Goal: Information Seeking & Learning: Learn about a topic

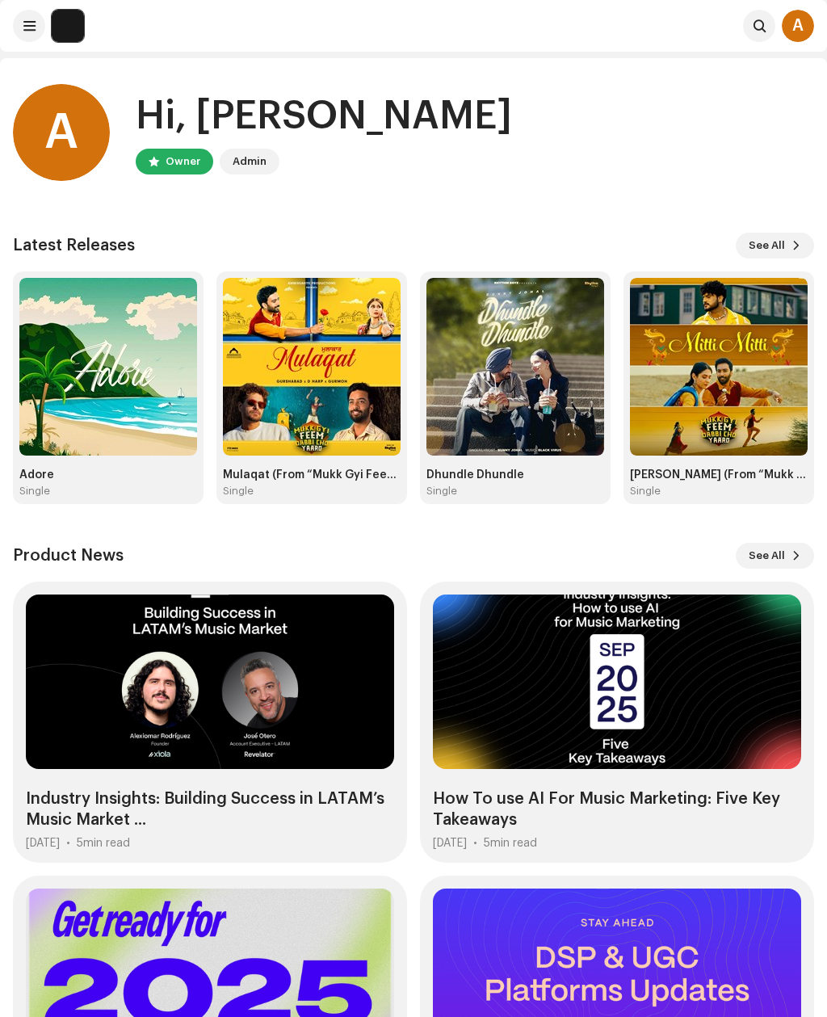
click at [29, 19] on button at bounding box center [29, 26] width 32 height 32
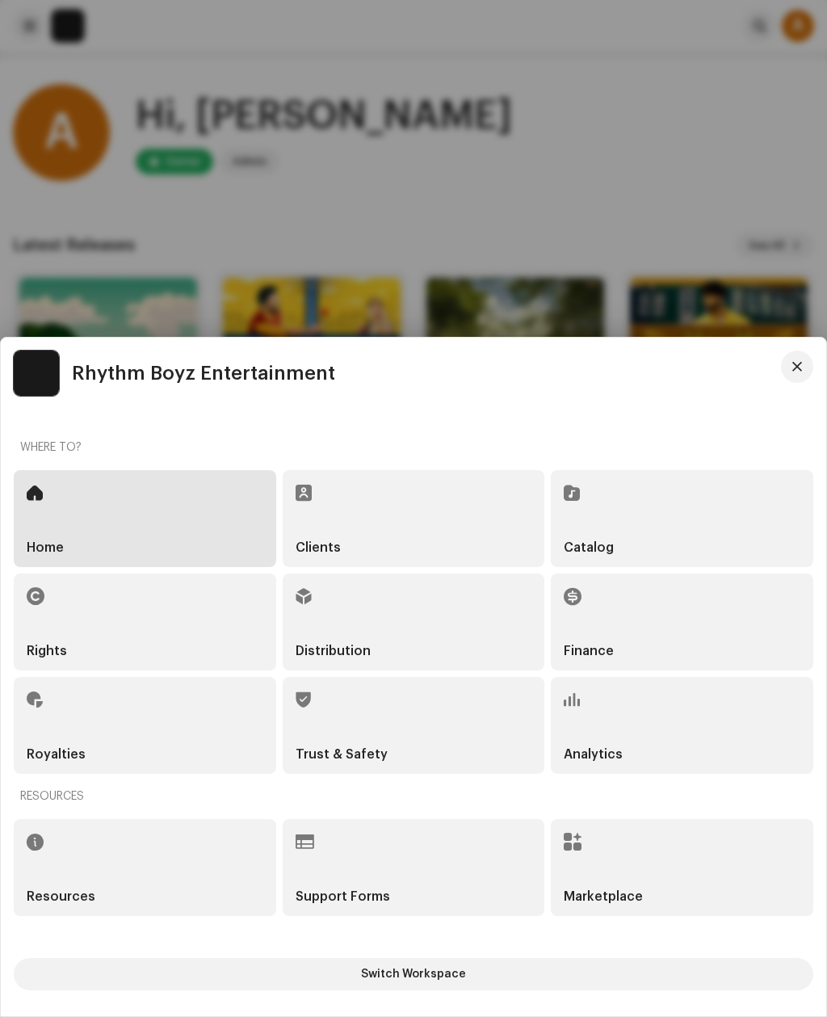
click at [616, 727] on div "Analytics" at bounding box center [682, 725] width 262 height 97
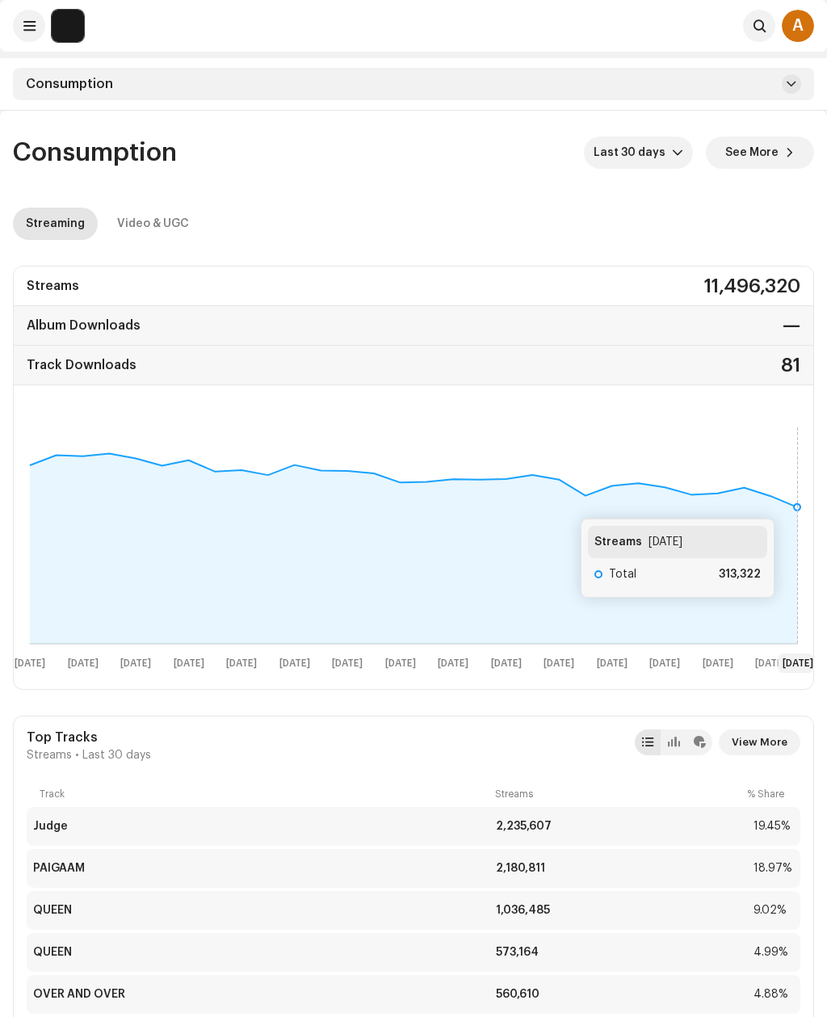
click at [770, 156] on span "See More" at bounding box center [751, 152] width 53 height 32
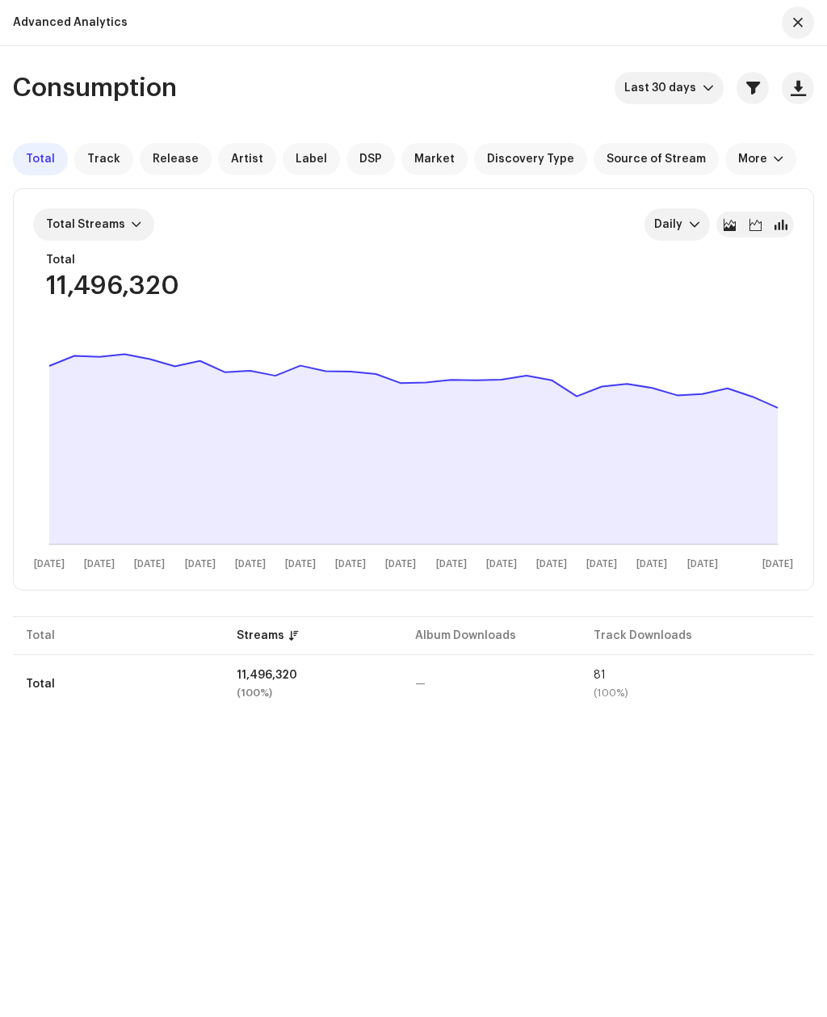
click at [780, 401] on rect at bounding box center [413, 447] width 761 height 258
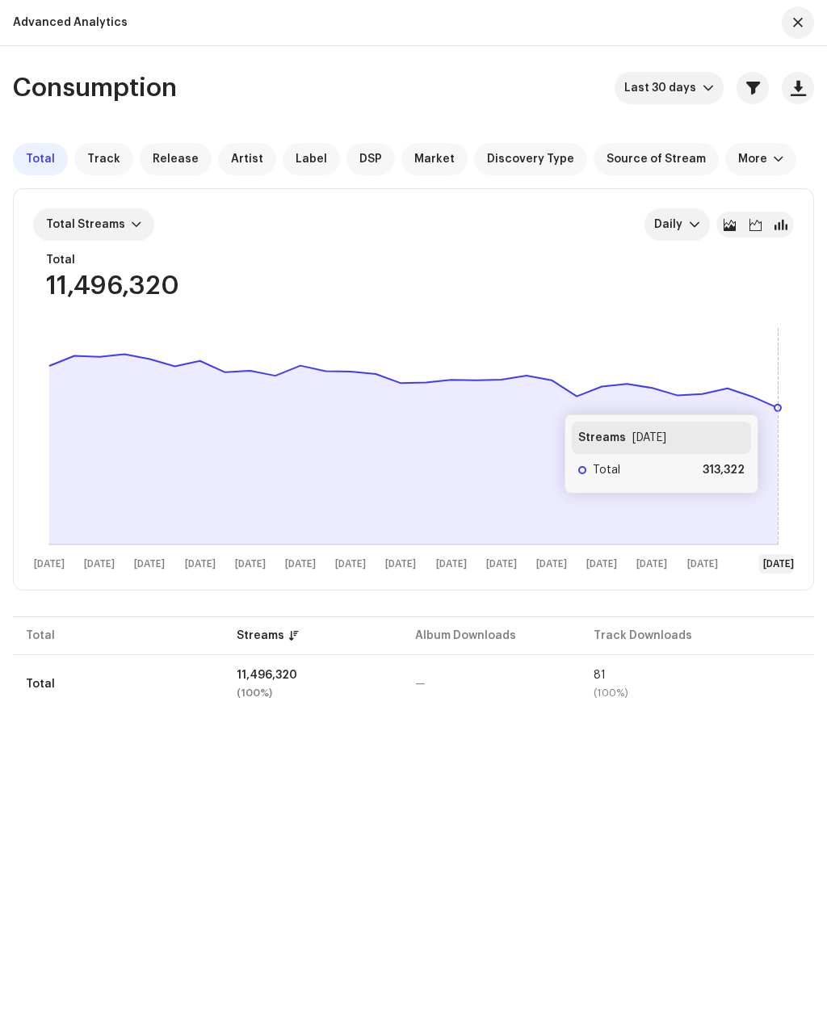
click at [775, 398] on rect at bounding box center [413, 447] width 761 height 258
click at [754, 82] on span "button" at bounding box center [753, 88] width 14 height 13
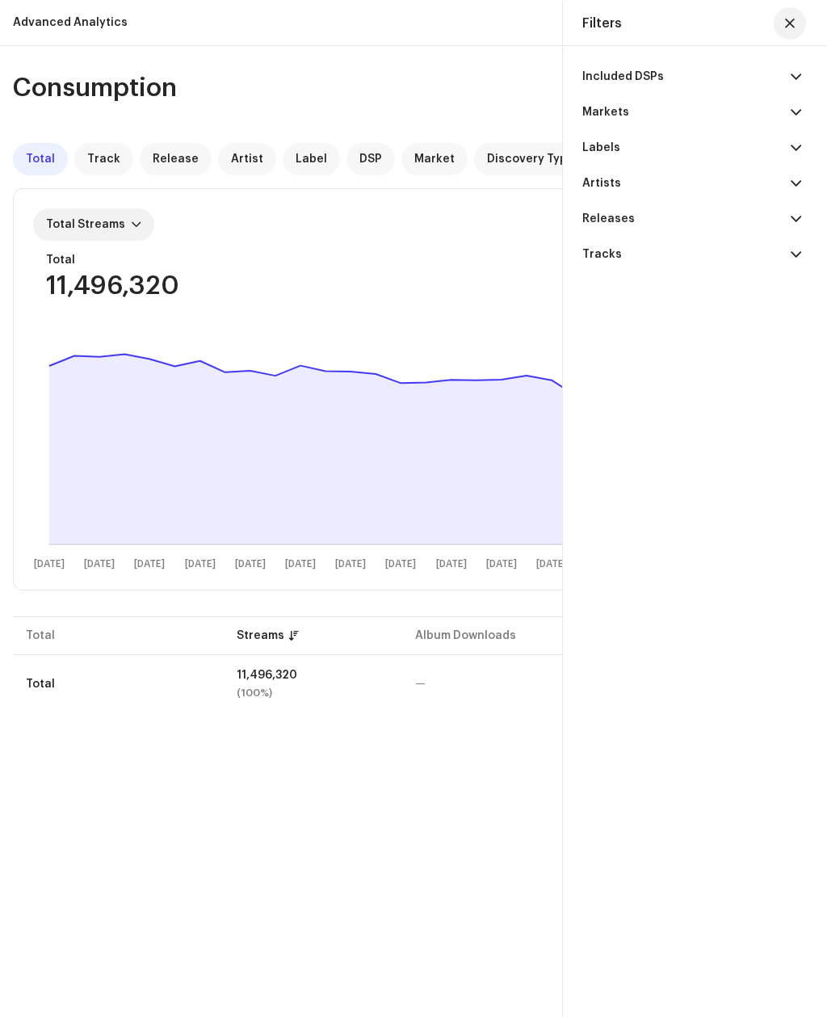
click at [684, 70] on p-accordion-header "Included DSPs" at bounding box center [691, 77] width 219 height 36
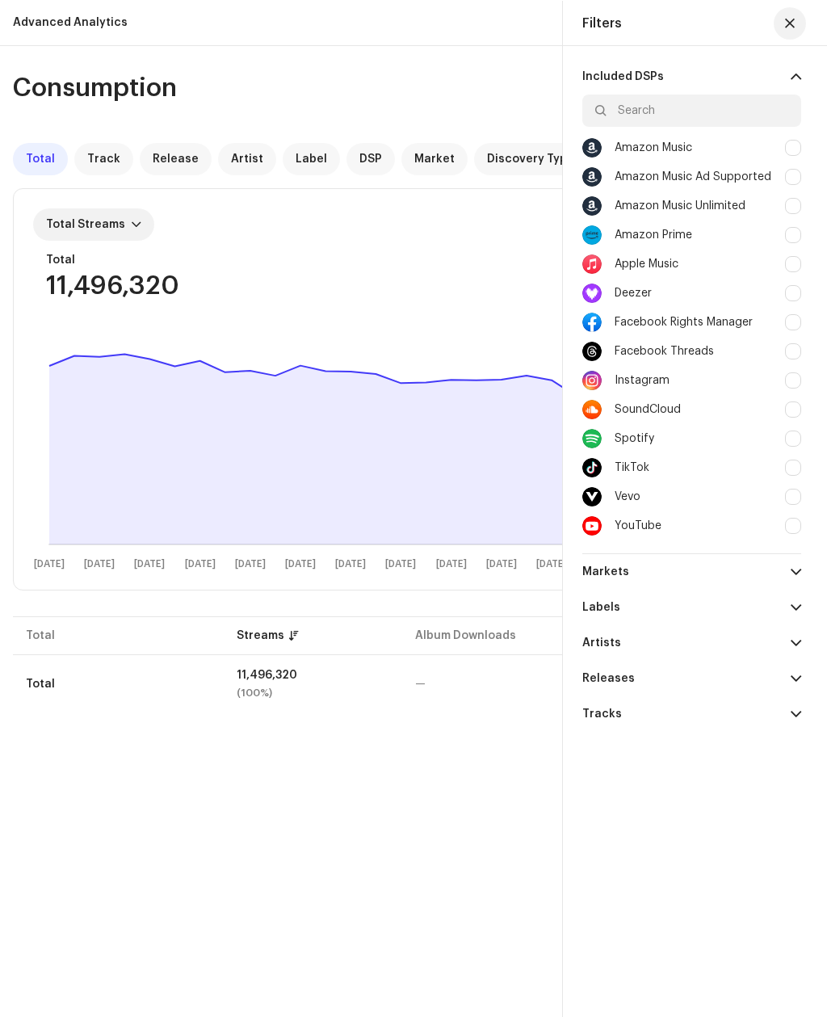
click at [791, 258] on div at bounding box center [793, 264] width 16 height 16
checkbox input "true"
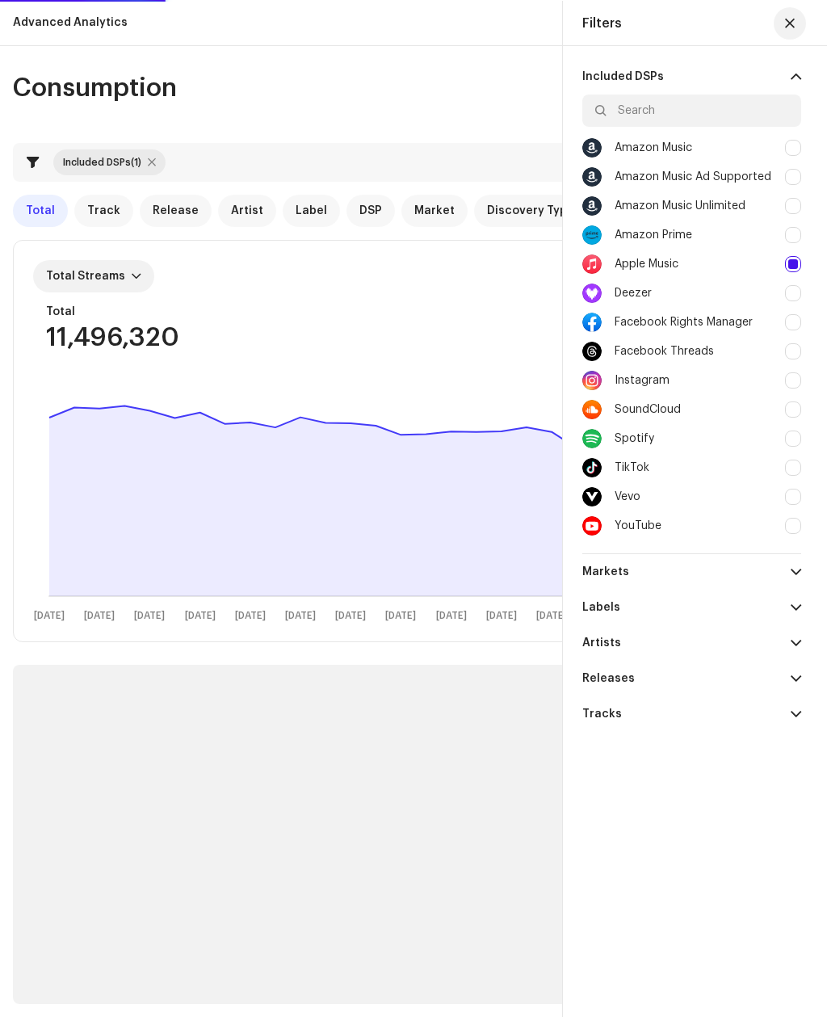
click at [800, 229] on div at bounding box center [793, 235] width 16 height 16
checkbox input "true"
click at [797, 202] on div at bounding box center [793, 206] width 16 height 16
checkbox input "true"
click at [789, 163] on div "Amazon Music Ad Supported" at bounding box center [691, 176] width 219 height 29
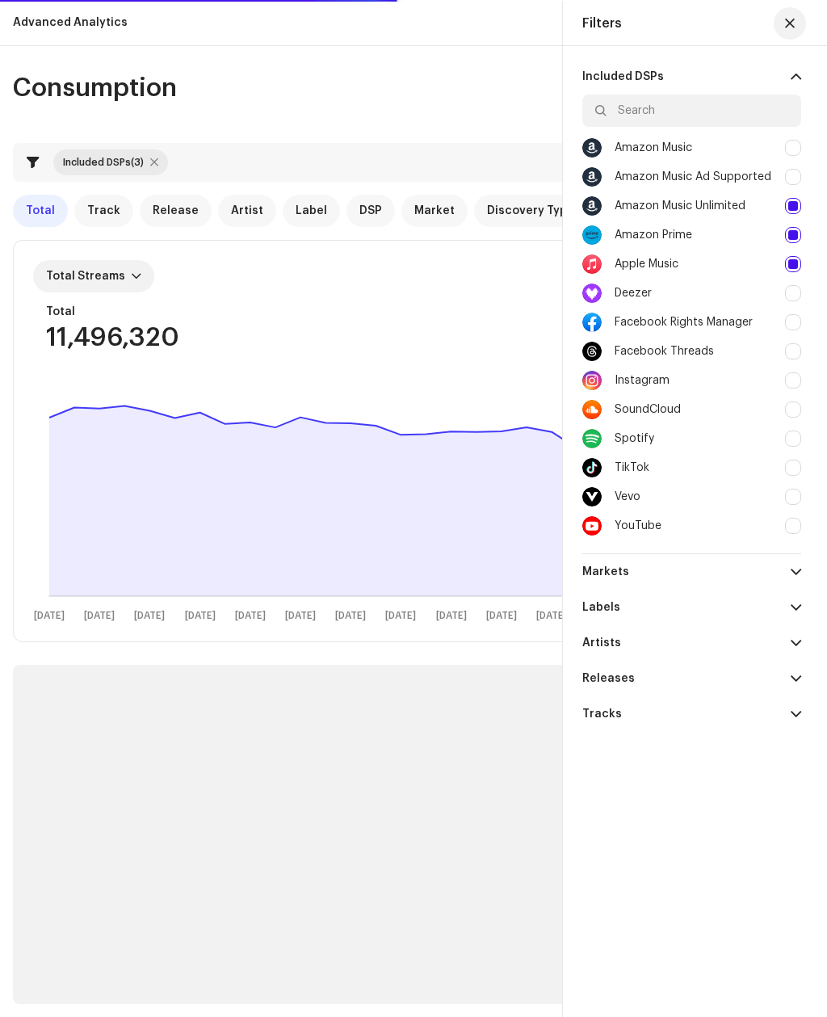
checkbox input "true"
click at [790, 136] on div "Amazon Music" at bounding box center [691, 147] width 219 height 29
checkbox input "true"
click at [781, 10] on button "button" at bounding box center [790, 23] width 32 height 32
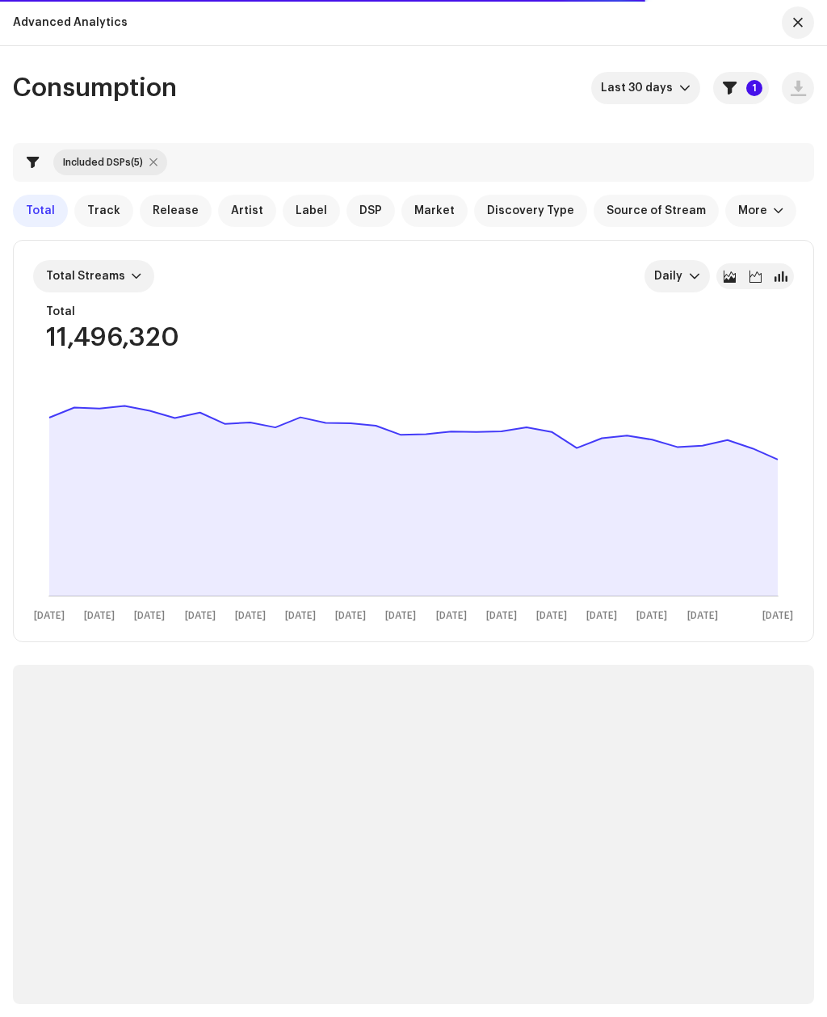
click at [781, 455] on rect at bounding box center [413, 499] width 761 height 258
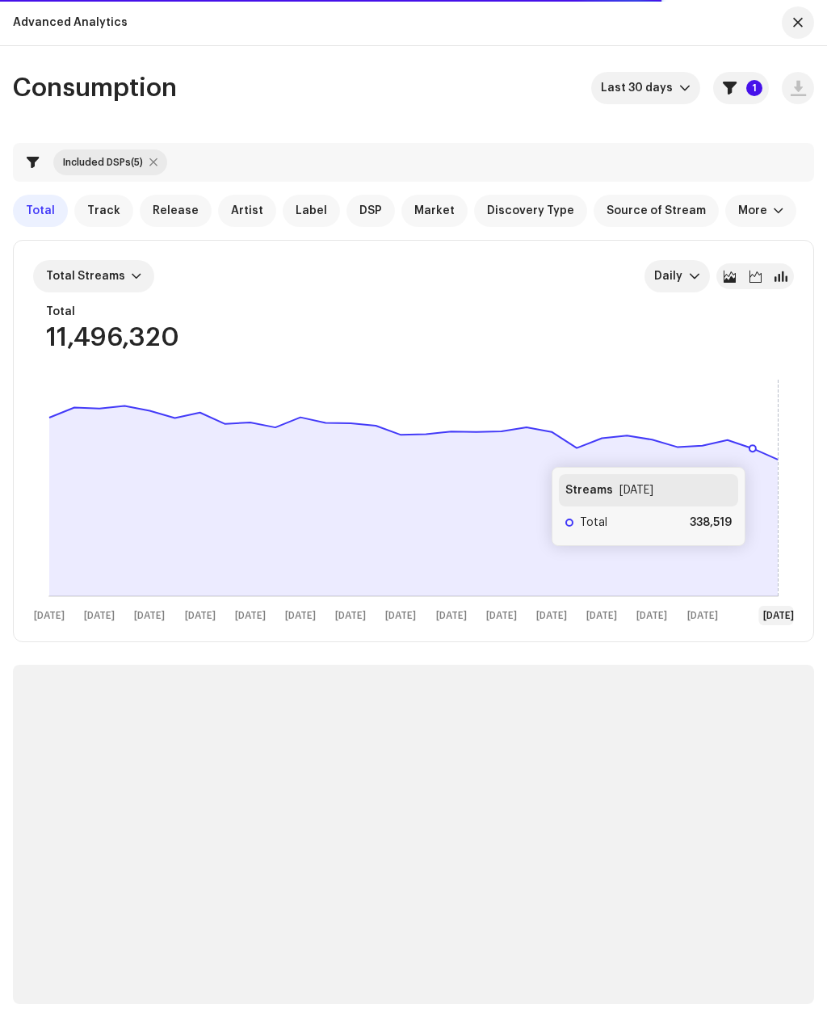
click at [762, 451] on rect at bounding box center [413, 499] width 761 height 258
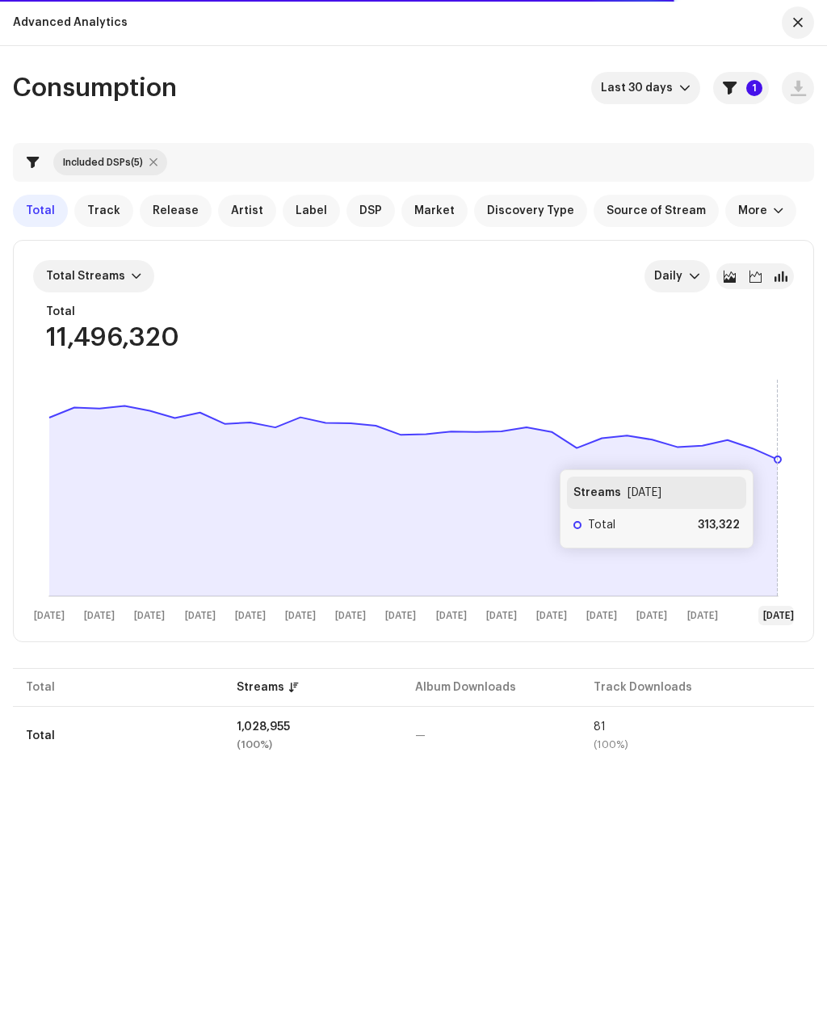
click at [770, 454] on rect at bounding box center [413, 499] width 761 height 258
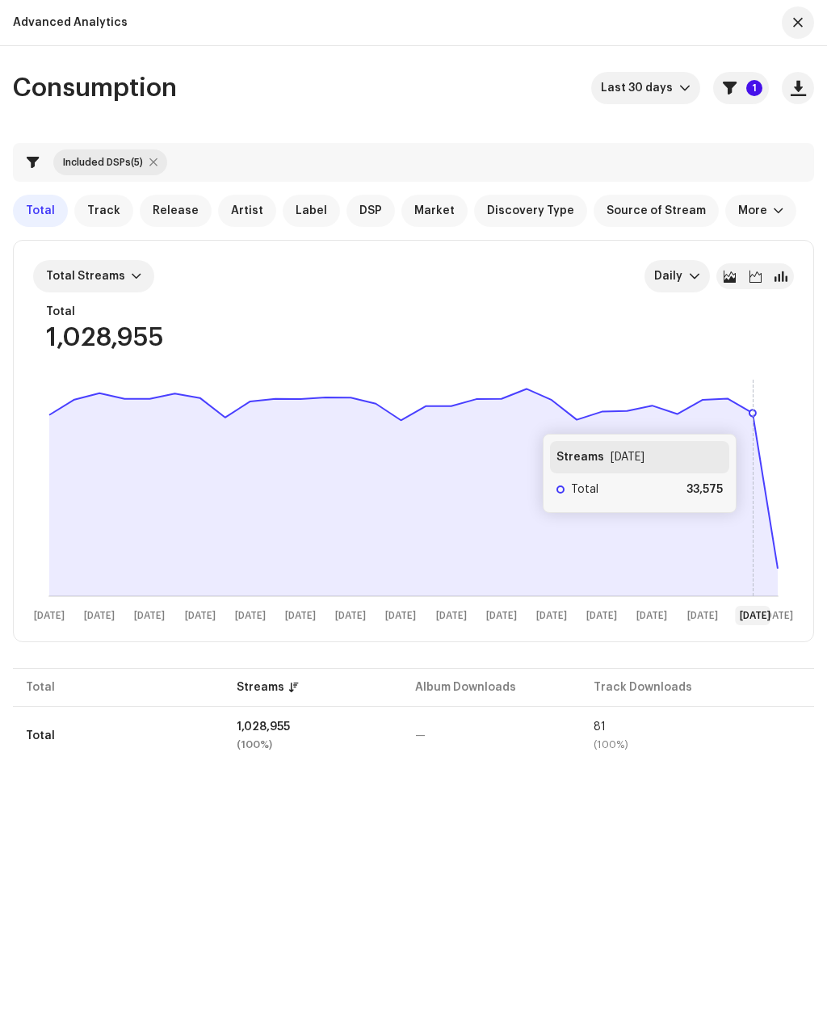
click at [753, 418] on icon at bounding box center [413, 477] width 728 height 179
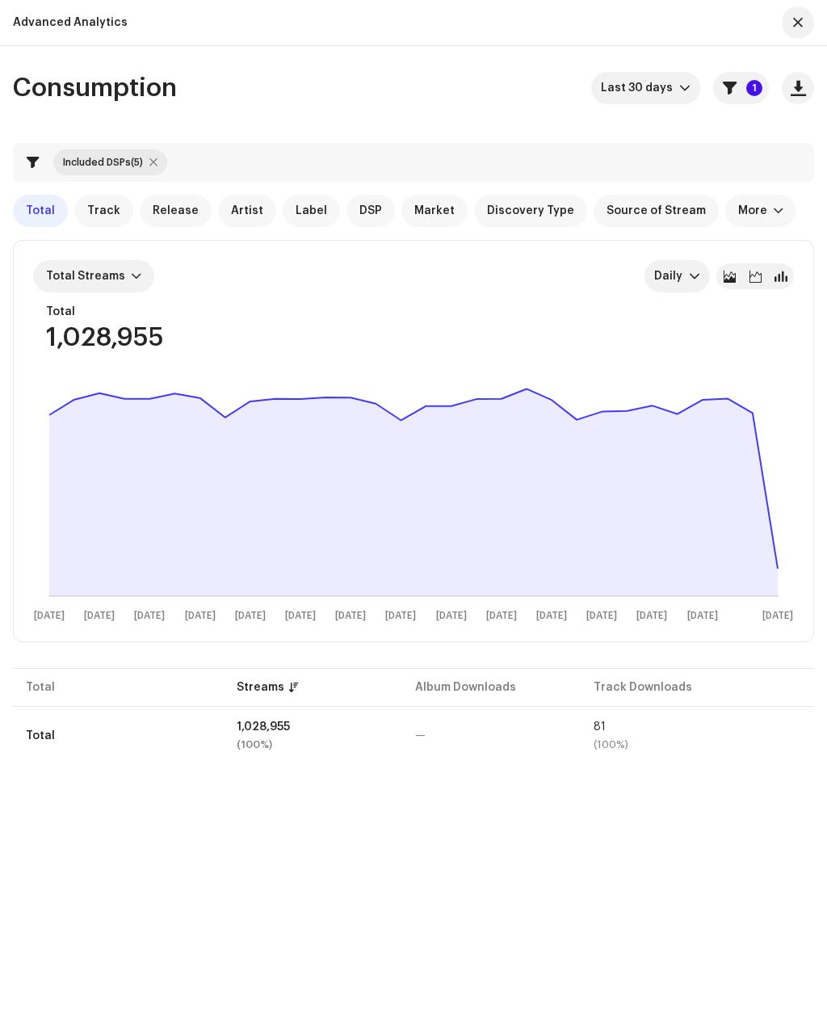
click at [785, 573] on rect at bounding box center [413, 499] width 761 height 258
click at [783, 569] on rect at bounding box center [413, 499] width 761 height 258
click at [779, 565] on rect at bounding box center [413, 499] width 761 height 258
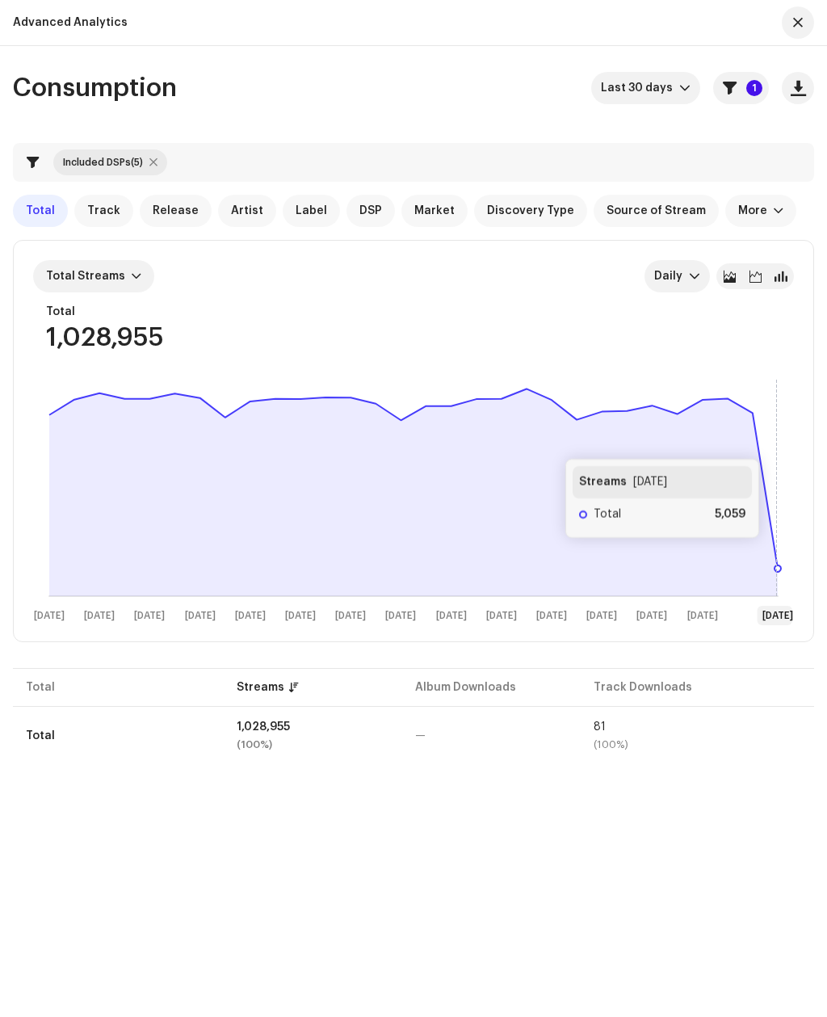
click at [775, 555] on icon at bounding box center [413, 477] width 728 height 179
click at [746, 97] on button "1" at bounding box center [741, 88] width 56 height 32
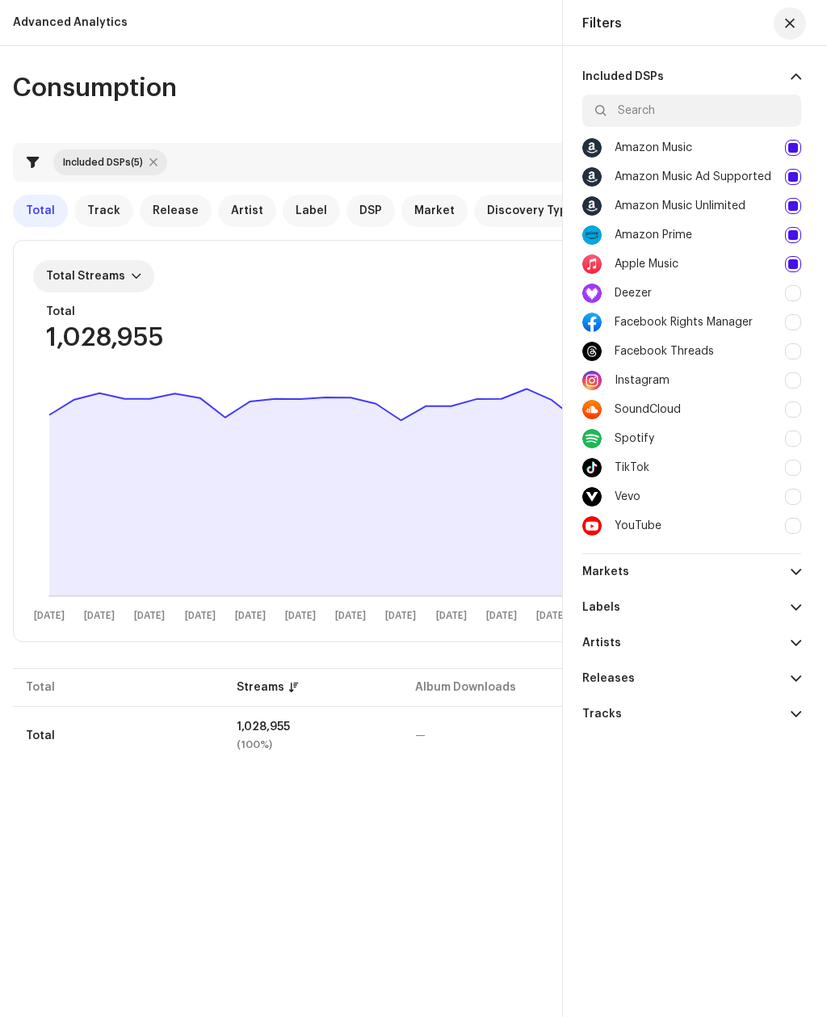
click at [794, 405] on div at bounding box center [793, 409] width 16 height 16
checkbox input "true"
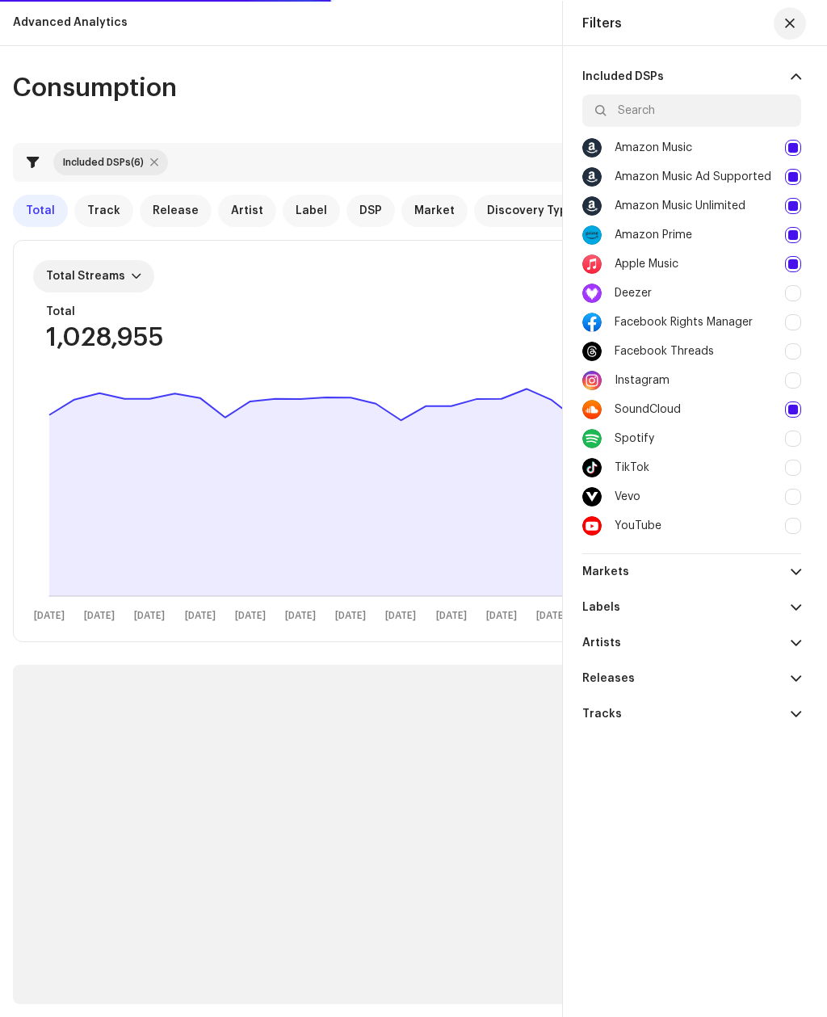
click at [779, 23] on button "button" at bounding box center [790, 23] width 32 height 32
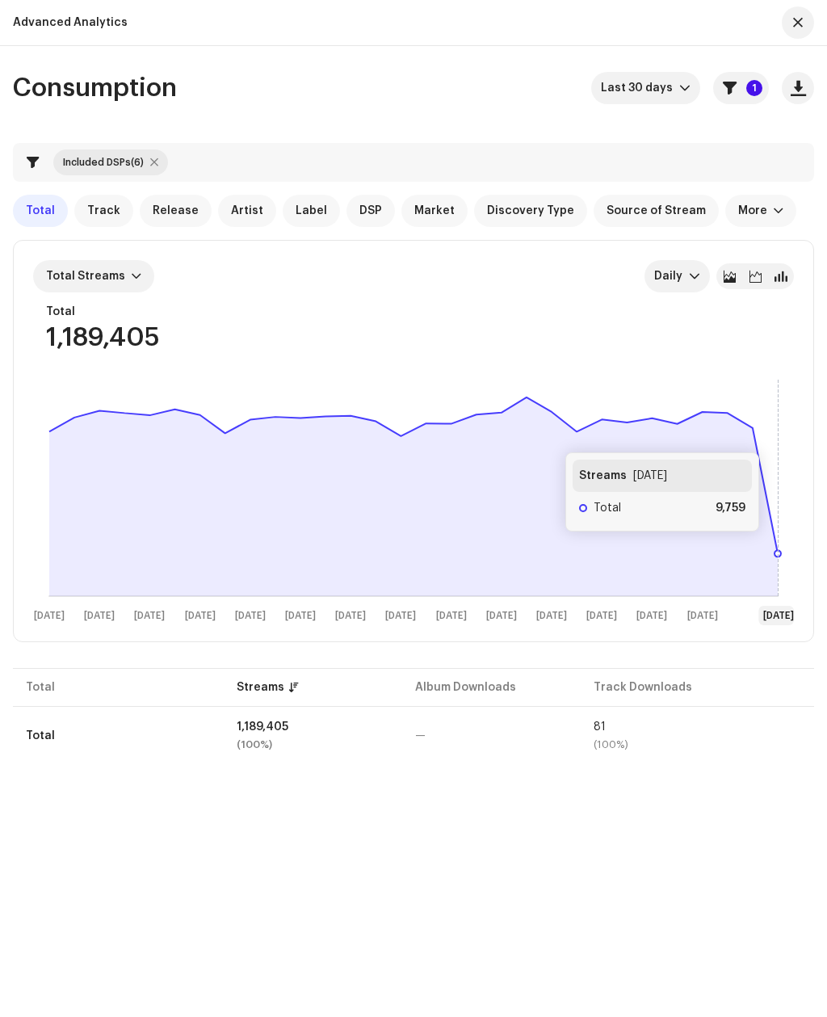
click at [775, 548] on icon at bounding box center [413, 496] width 728 height 199
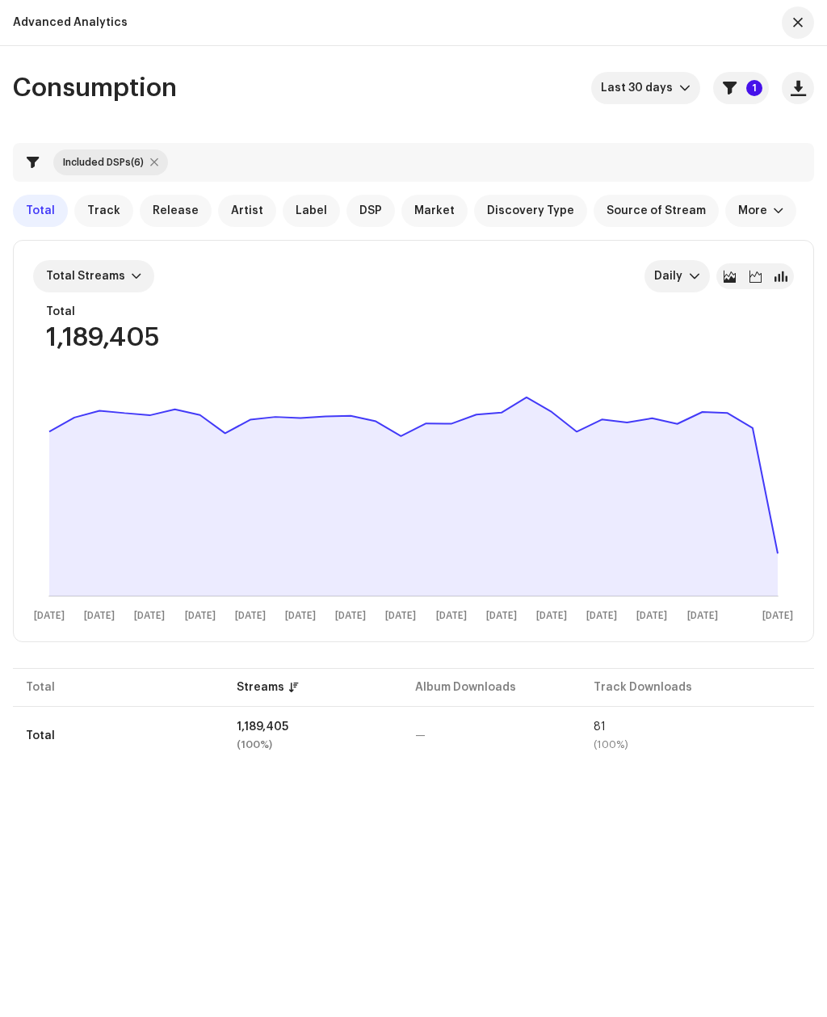
click at [789, 552] on rect at bounding box center [413, 499] width 761 height 258
click at [779, 548] on rect at bounding box center [413, 499] width 761 height 258
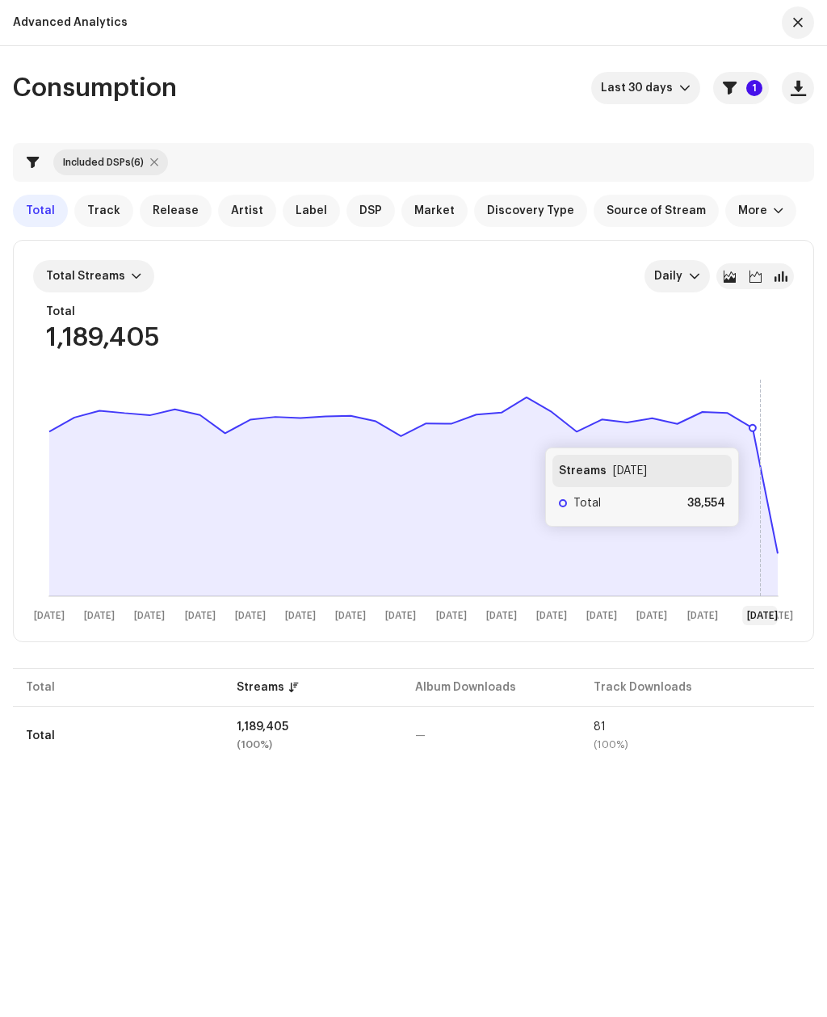
click at [756, 431] on rect at bounding box center [413, 499] width 761 height 258
click at [730, 91] on span "button" at bounding box center [730, 88] width 14 height 13
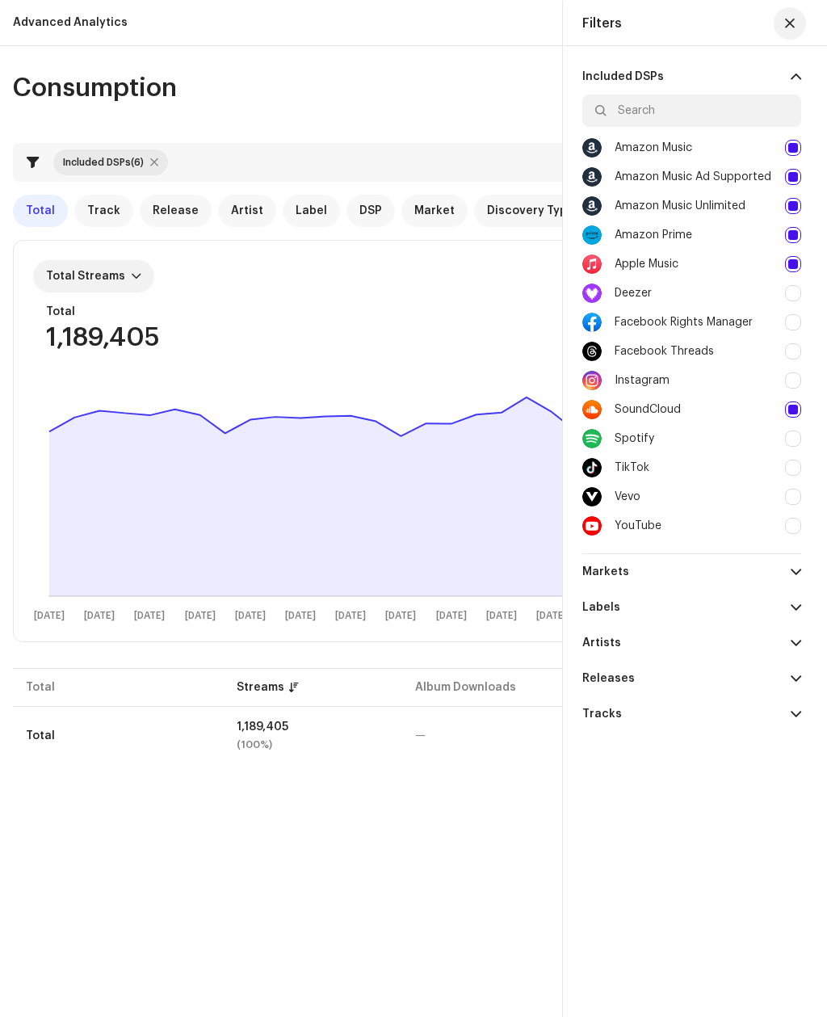
click at [796, 443] on div at bounding box center [793, 438] width 16 height 16
checkbox input "true"
click at [798, 409] on div at bounding box center [793, 409] width 16 height 16
checkbox input "false"
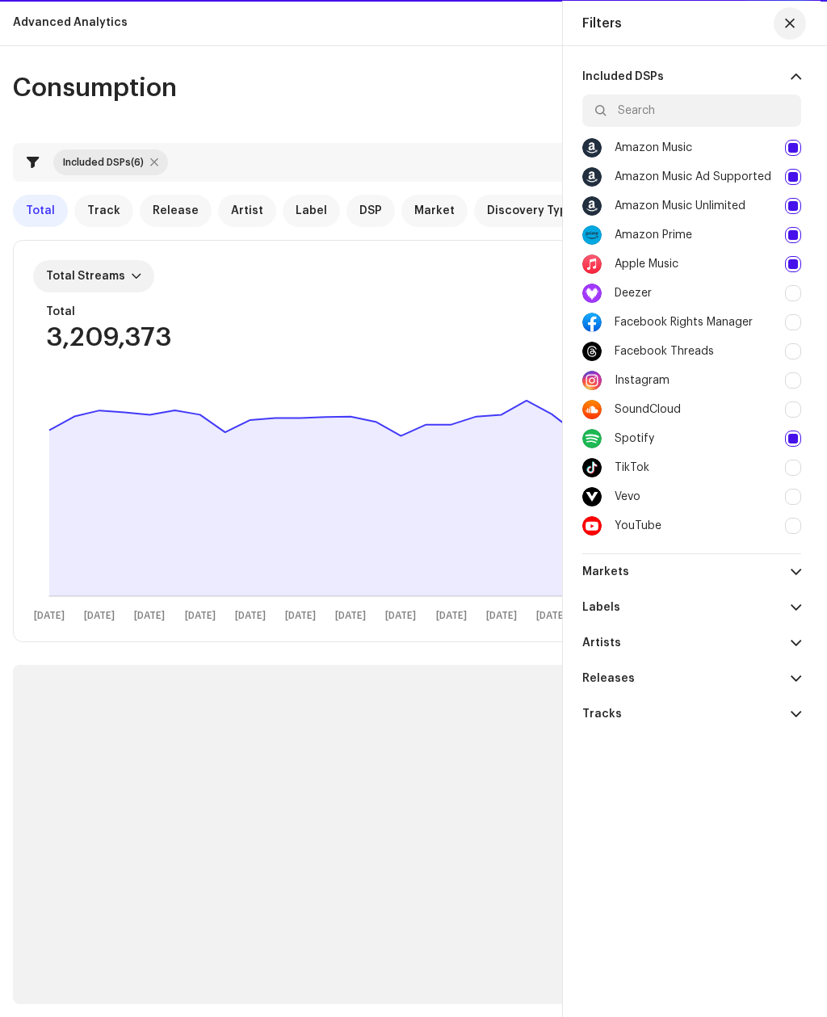
click at [791, 250] on div "Apple Music" at bounding box center [691, 264] width 219 height 29
checkbox input "false"
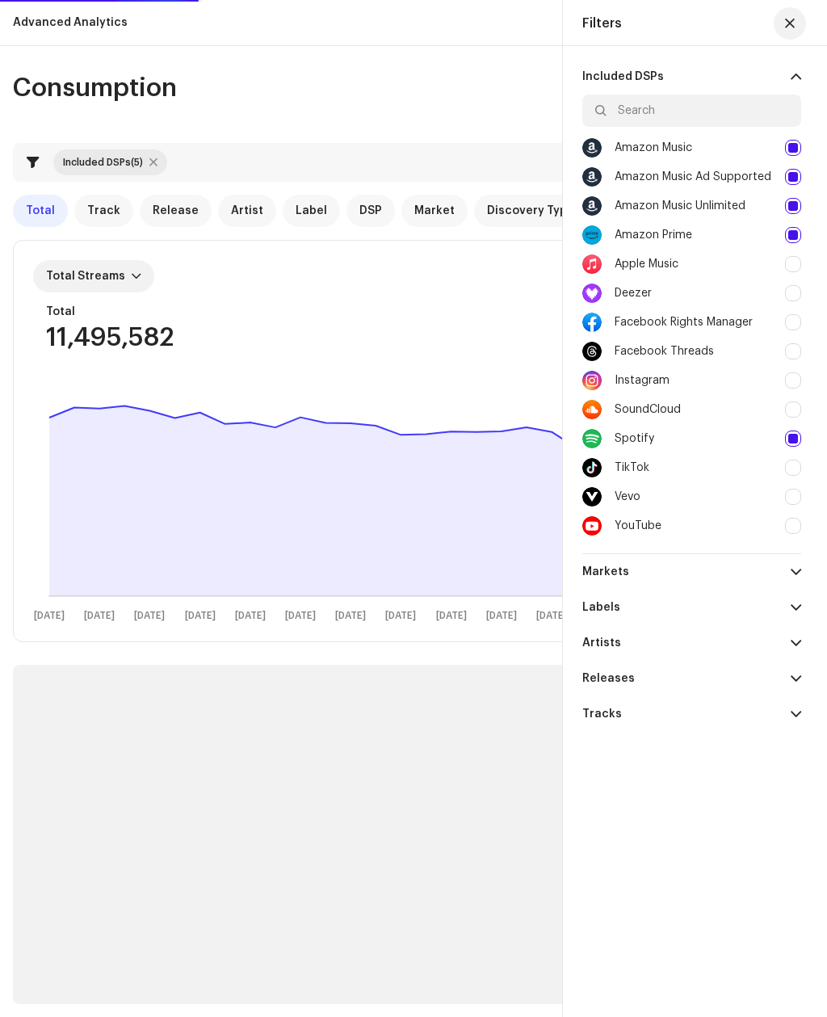
click at [796, 227] on div at bounding box center [793, 235] width 16 height 16
checkbox input "false"
click at [798, 201] on div at bounding box center [793, 206] width 16 height 16
checkbox input "false"
click at [800, 177] on div at bounding box center [793, 177] width 16 height 16
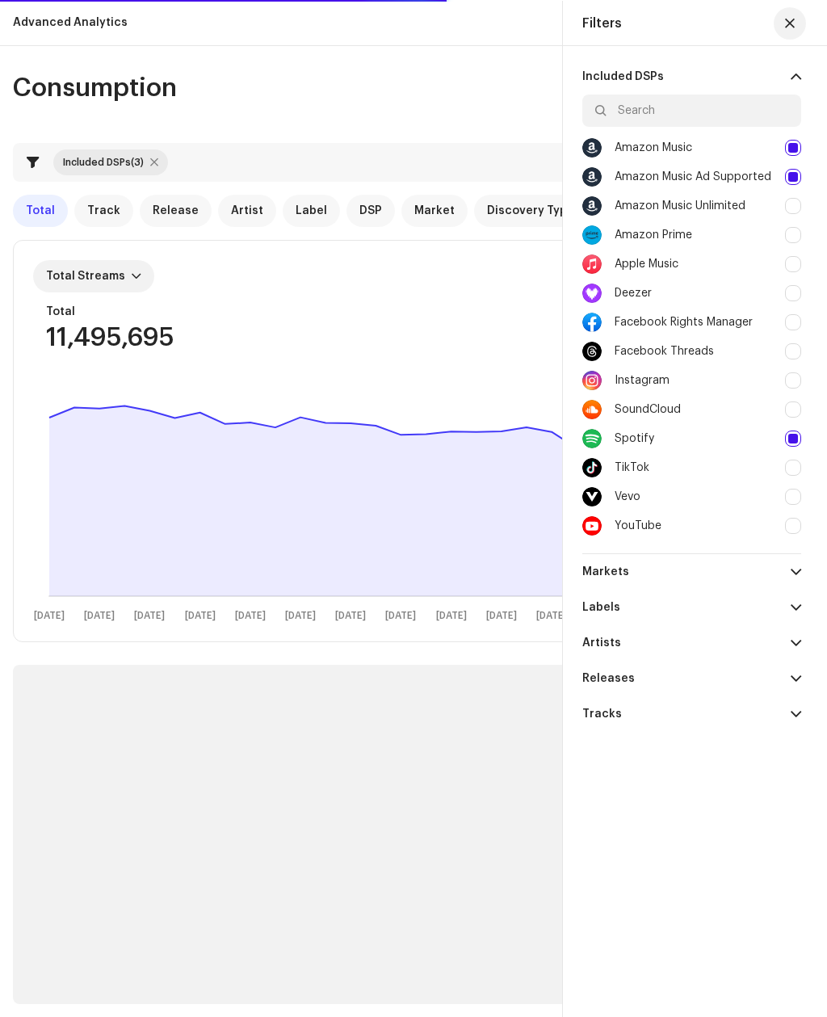
checkbox input "false"
click at [791, 140] on div at bounding box center [793, 148] width 16 height 16
checkbox input "false"
click at [791, 26] on span "button" at bounding box center [790, 23] width 10 height 13
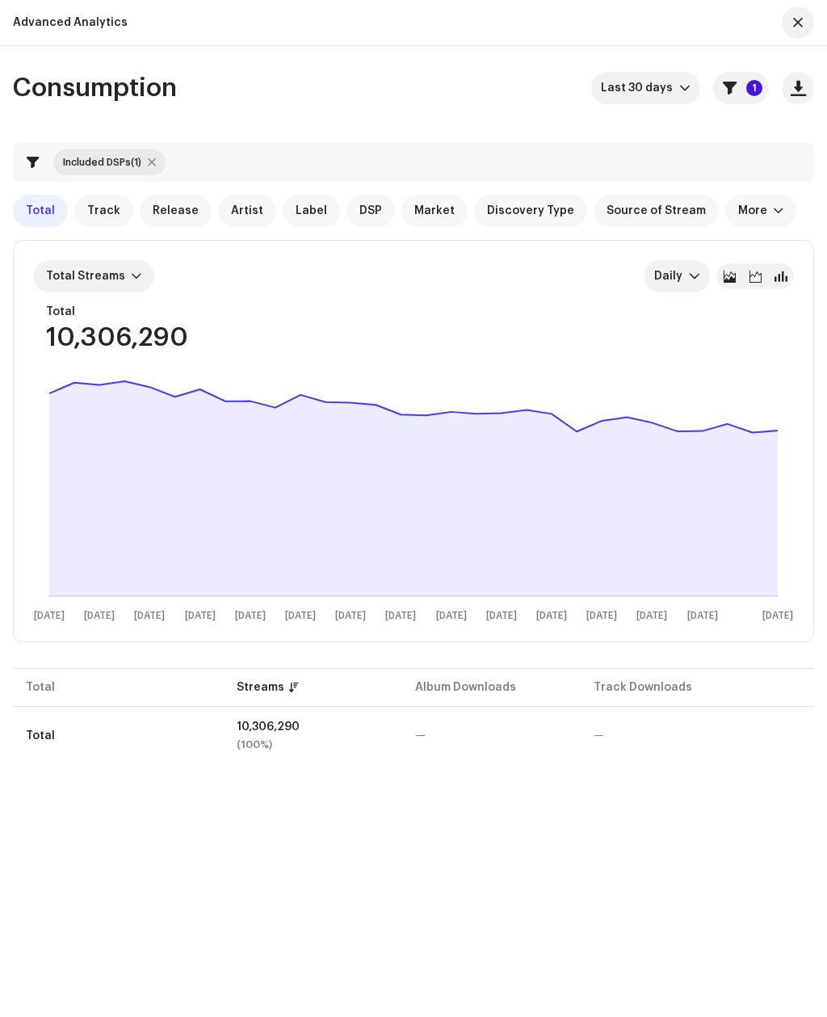
click at [781, 422] on rect at bounding box center [413, 499] width 761 height 258
click at [783, 431] on rect at bounding box center [413, 499] width 761 height 258
click at [780, 434] on rect at bounding box center [413, 499] width 761 height 258
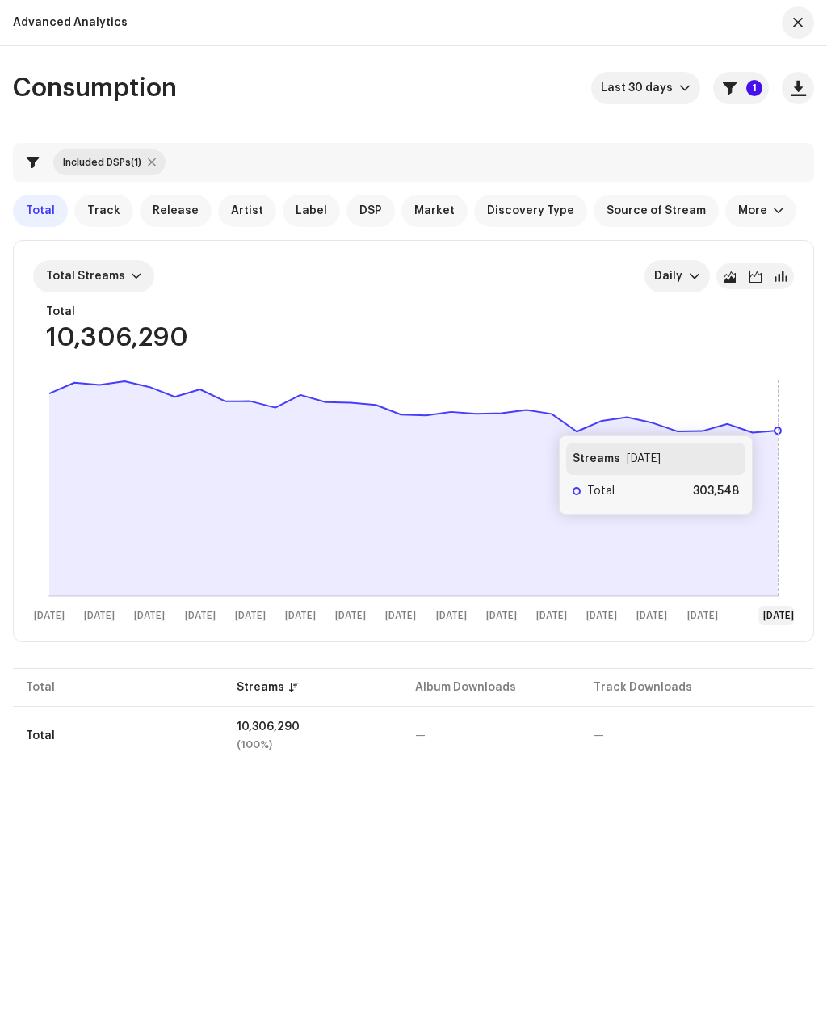
scroll to position [1, 0]
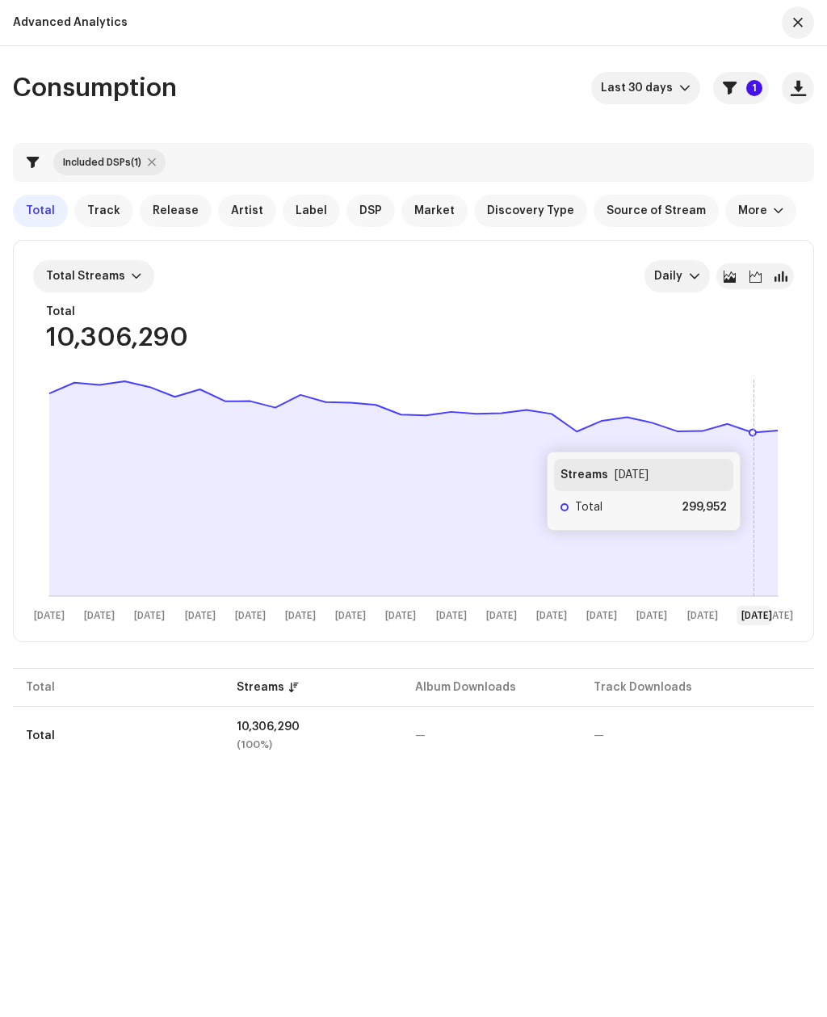
click at [758, 436] on icon at bounding box center [413, 488] width 728 height 215
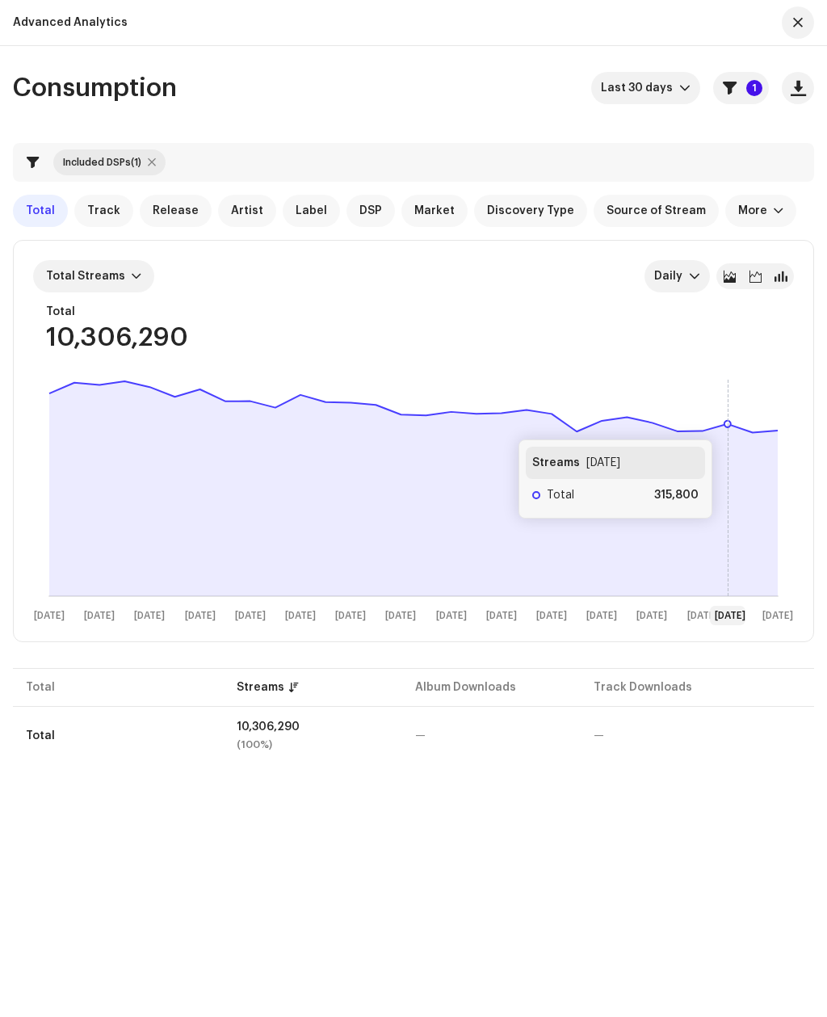
click at [729, 423] on icon at bounding box center [727, 424] width 6 height 6
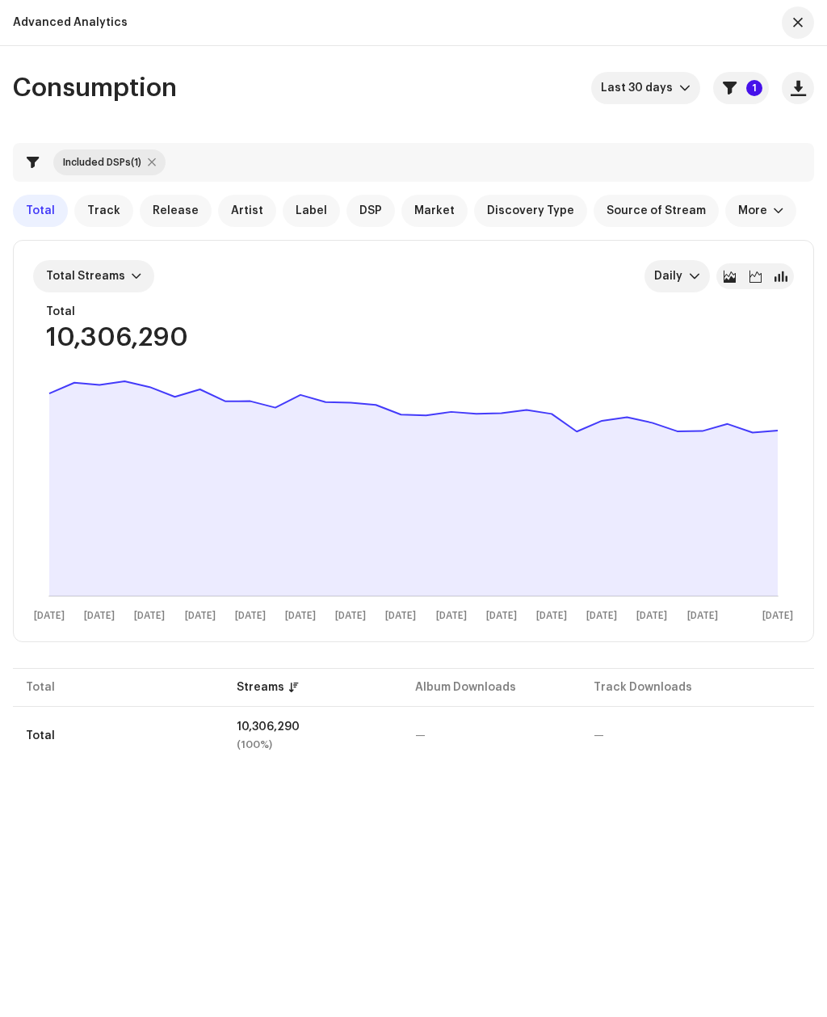
click at [162, 216] on span "Release" at bounding box center [176, 210] width 46 height 13
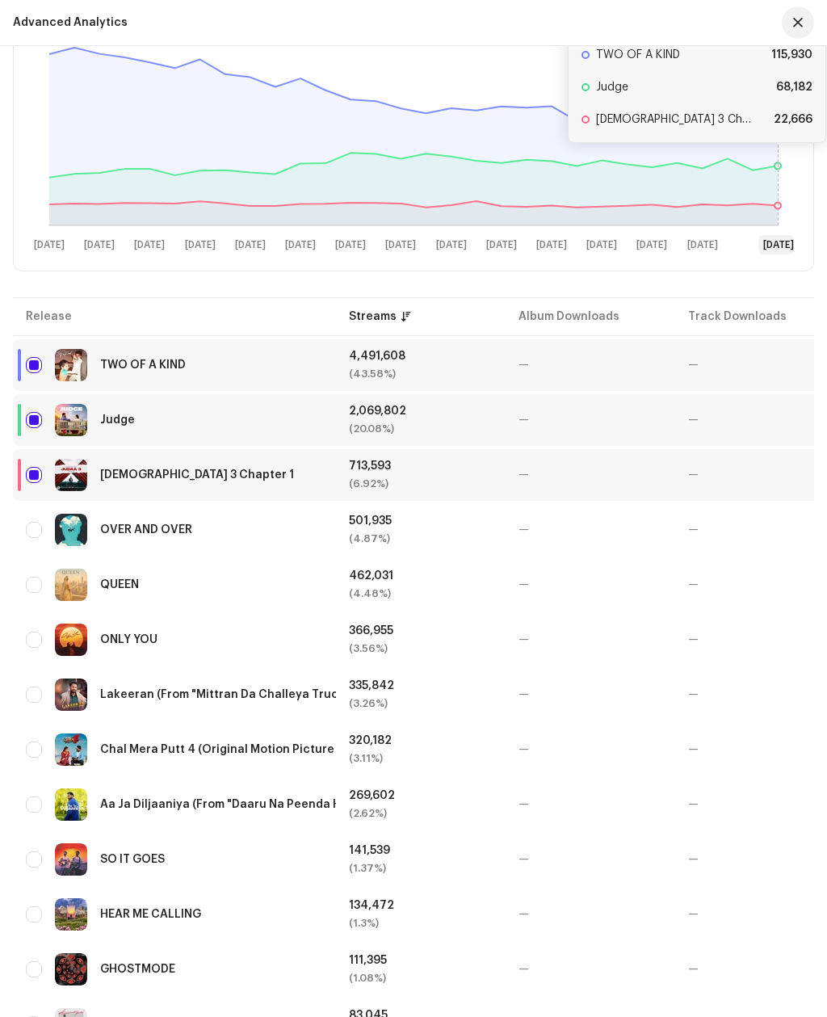
scroll to position [391, 0]
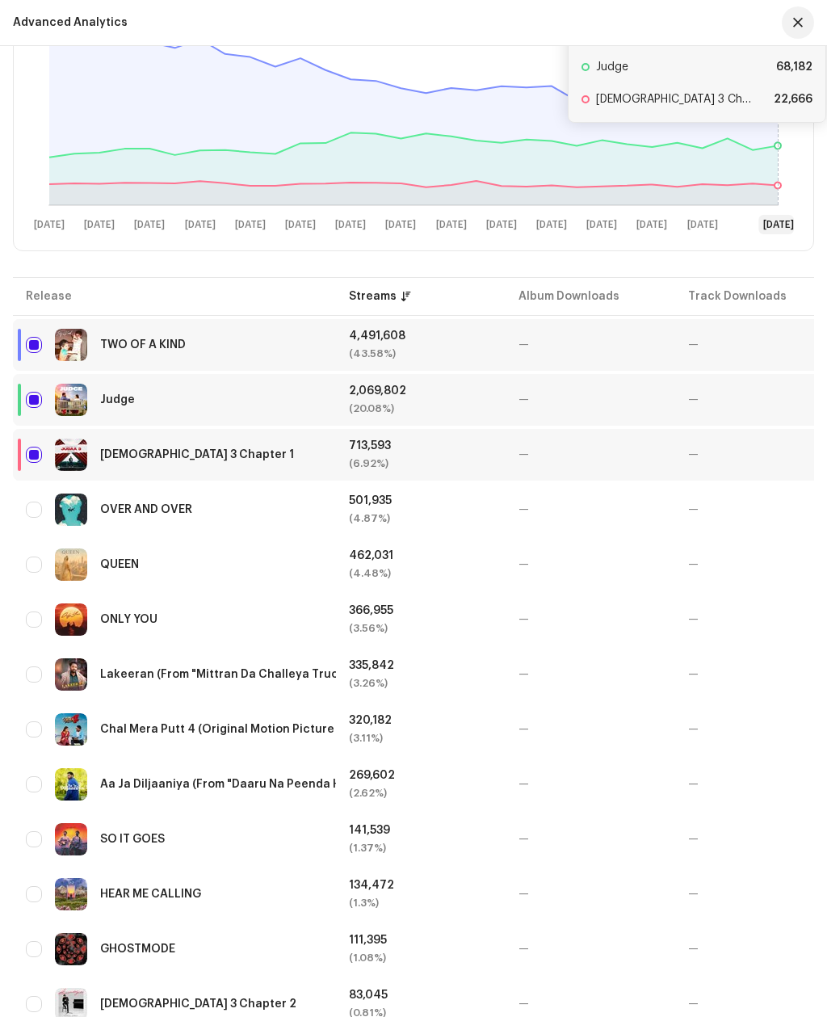
click at [38, 734] on input "checkbox" at bounding box center [34, 729] width 16 height 16
checkbox input "true"
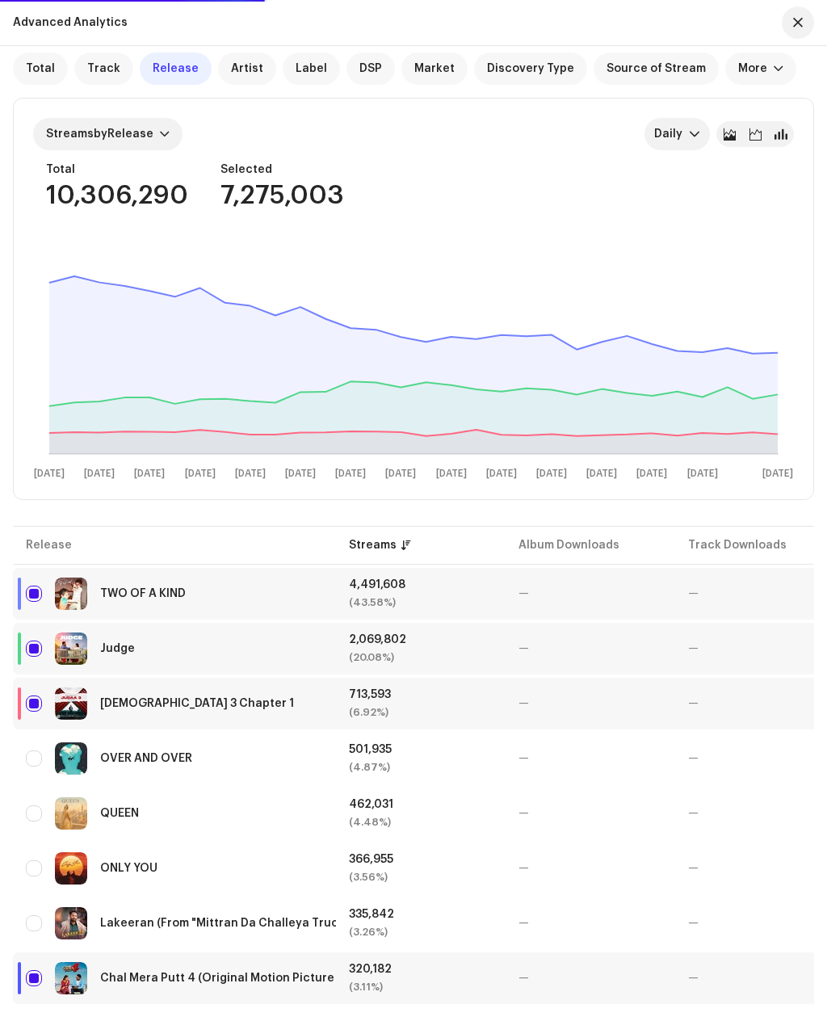
scroll to position [136, 0]
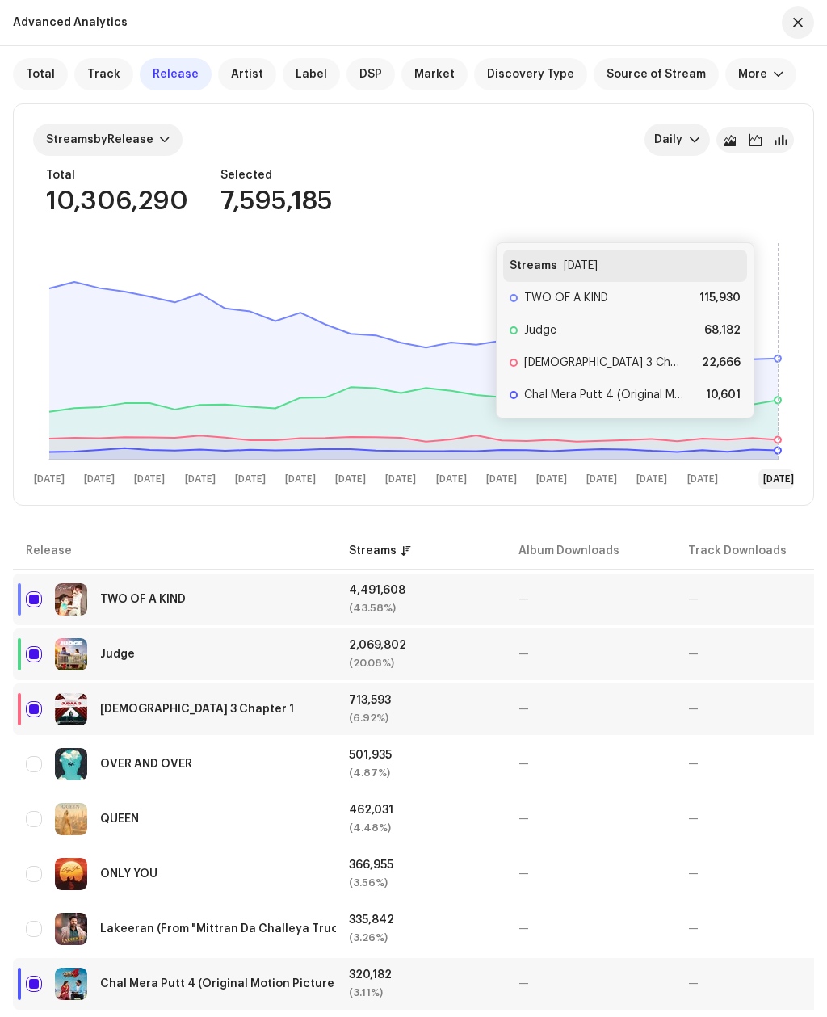
click at [771, 435] on icon at bounding box center [413, 423] width 728 height 73
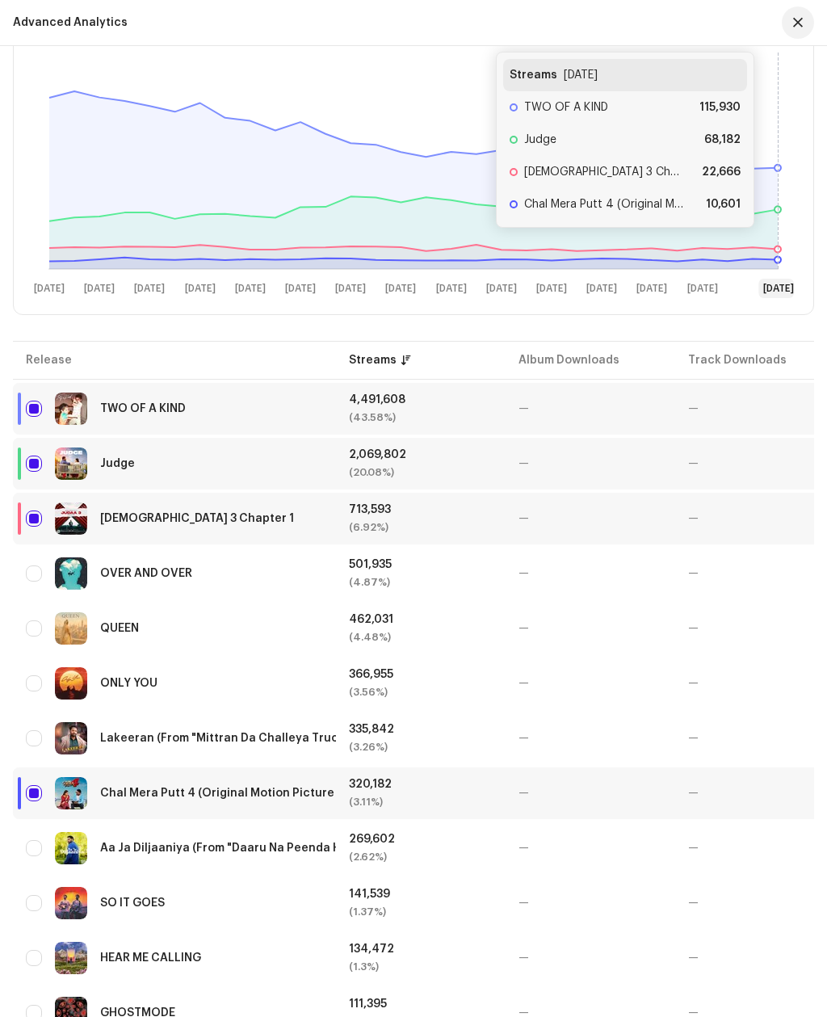
scroll to position [330, 0]
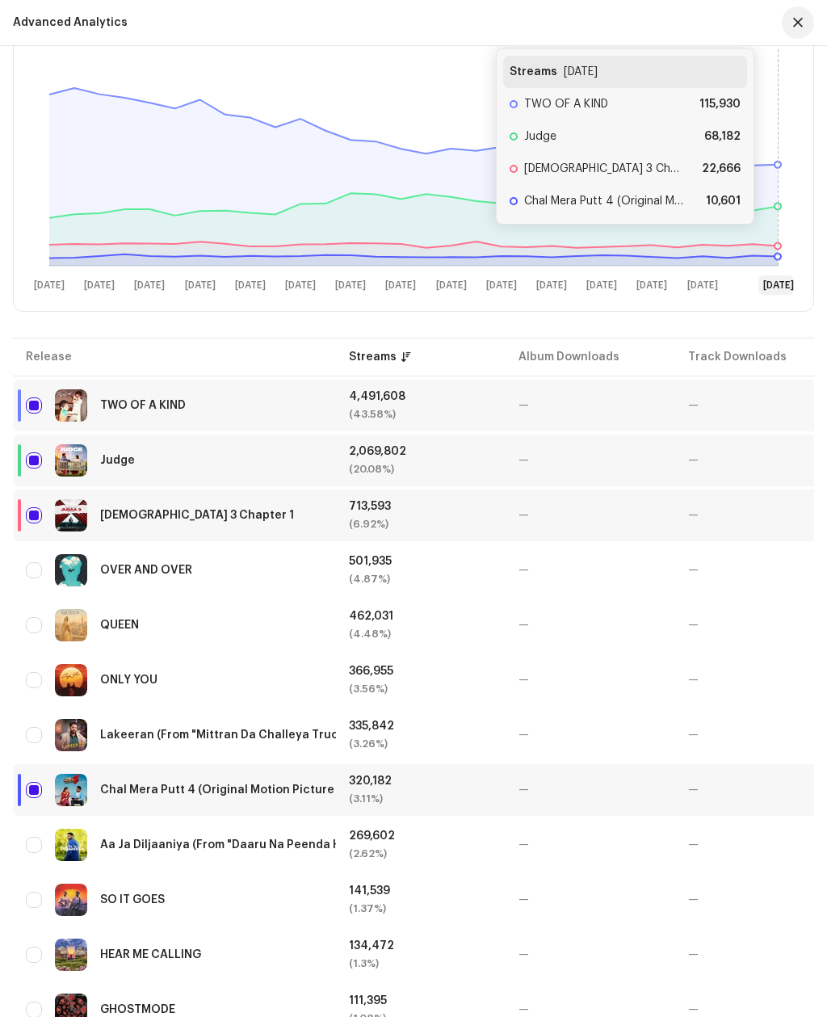
click at [41, 567] on input "Row Unselected" at bounding box center [34, 570] width 16 height 16
checkbox input "true"
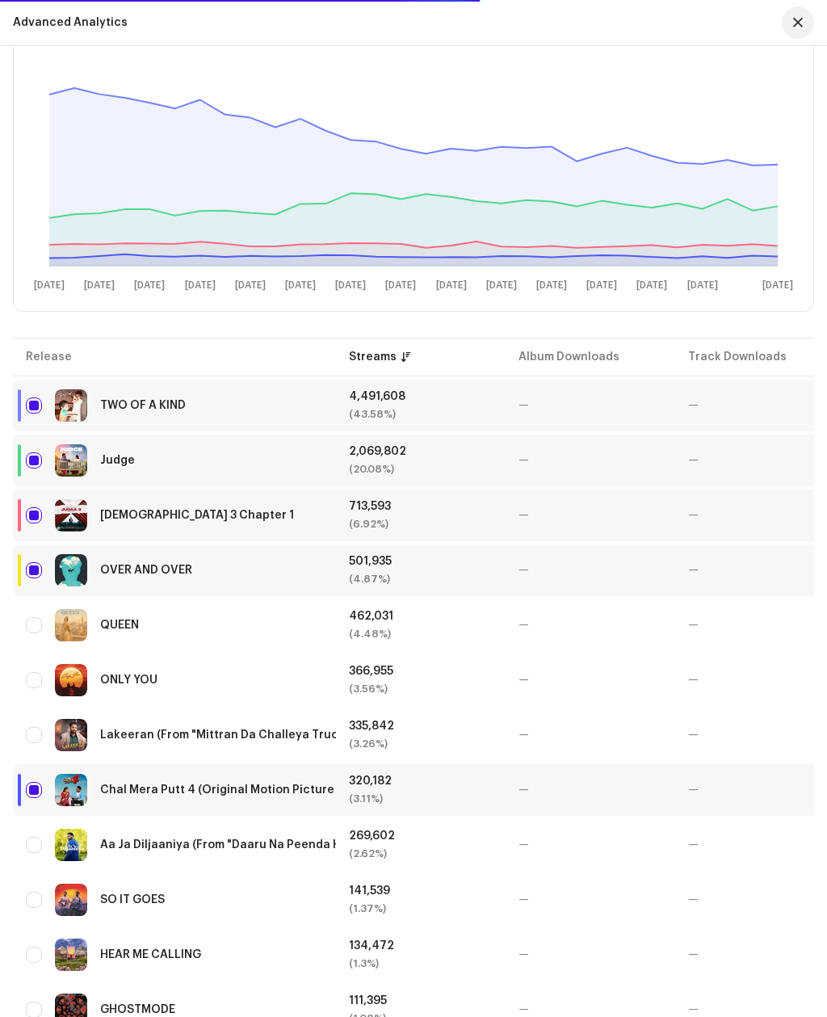
click at [40, 626] on input "Row Unselected" at bounding box center [34, 625] width 16 height 16
checkbox input "true"
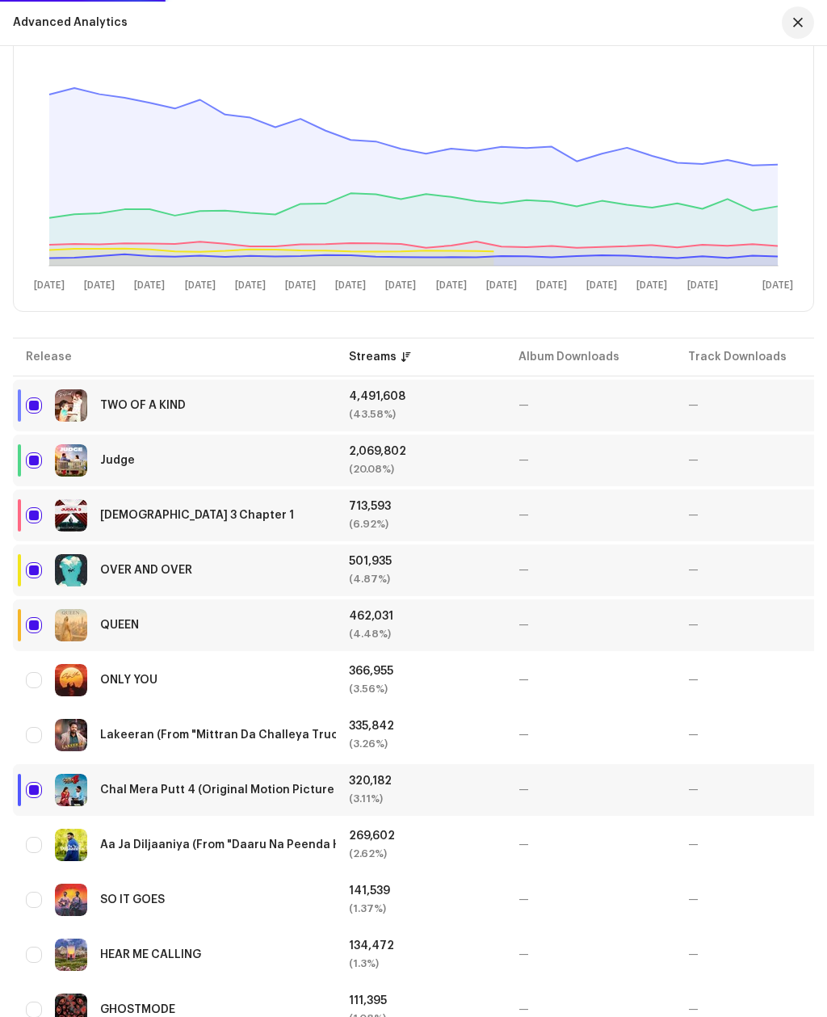
click at [38, 679] on input "Row Unselected" at bounding box center [34, 680] width 16 height 16
checkbox input "true"
click at [36, 732] on input "Row Unselected" at bounding box center [34, 735] width 16 height 16
checkbox input "true"
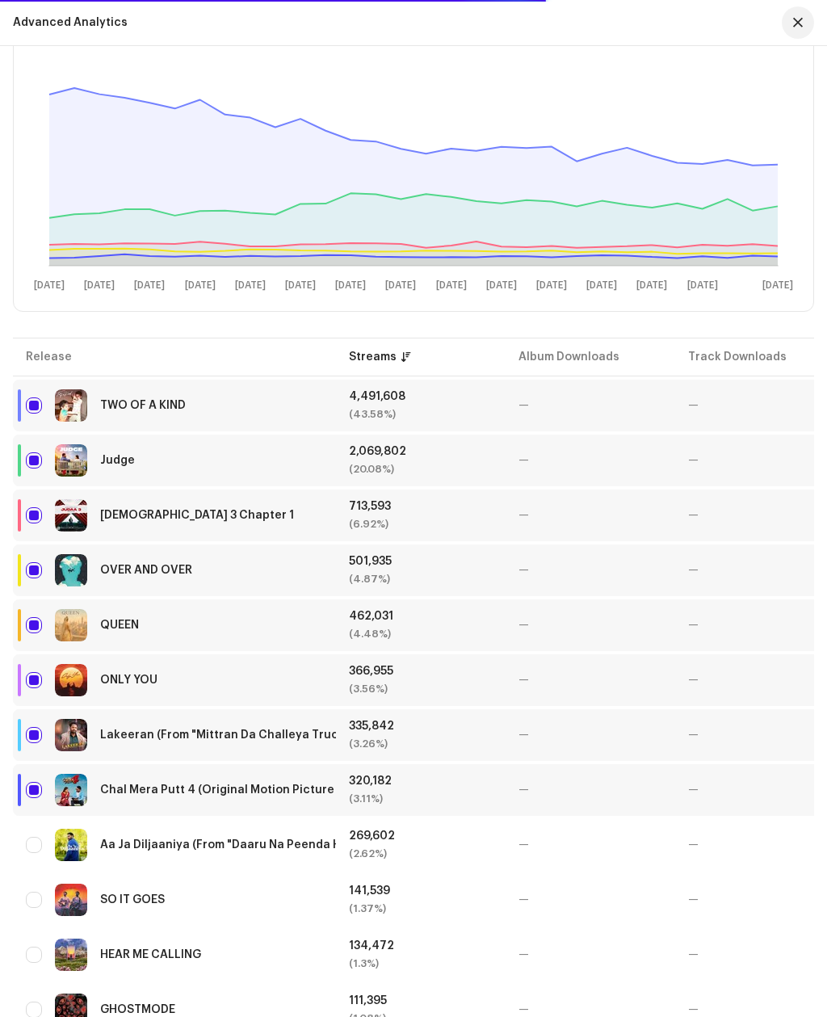
click at [40, 831] on div "Aa Ja Diljaaniya (From "Daaru Na Peenda Hove")" at bounding box center [174, 845] width 297 height 32
click at [40, 852] on input "Row Unselected" at bounding box center [34, 845] width 16 height 16
checkbox input "true"
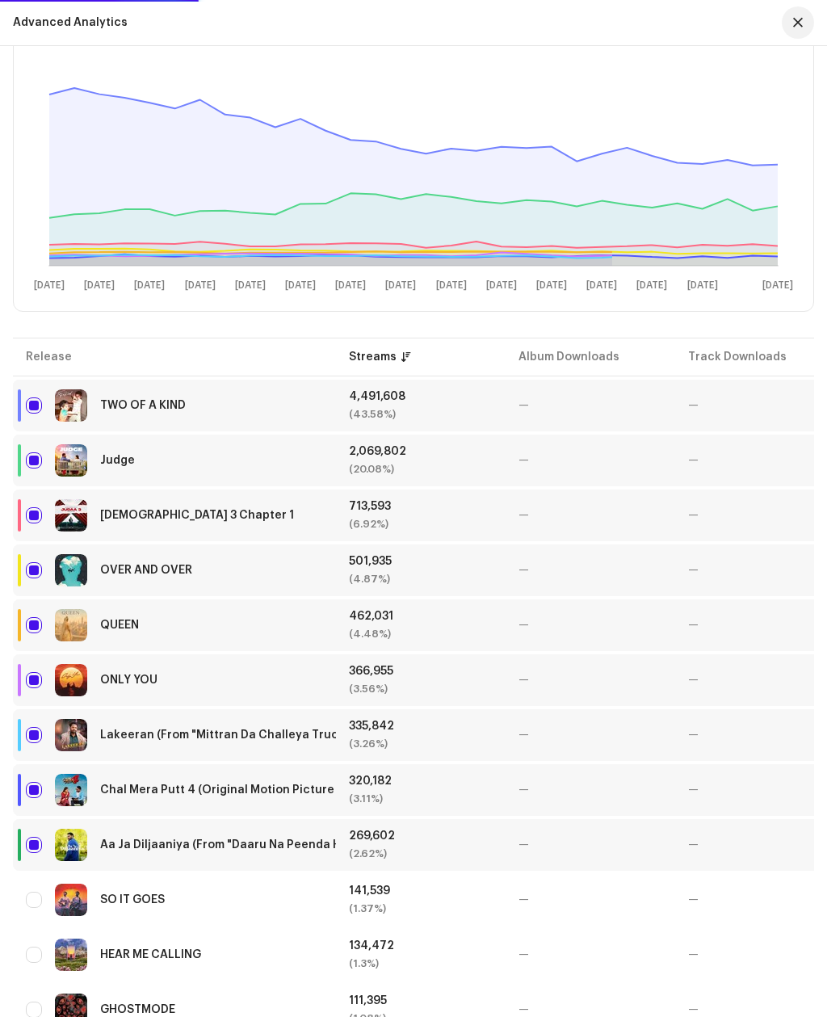
click at [39, 898] on input "Row Unselected" at bounding box center [34, 900] width 16 height 16
checkbox input "true"
click at [31, 958] on input "Row Unselected" at bounding box center [34, 955] width 16 height 16
checkbox input "true"
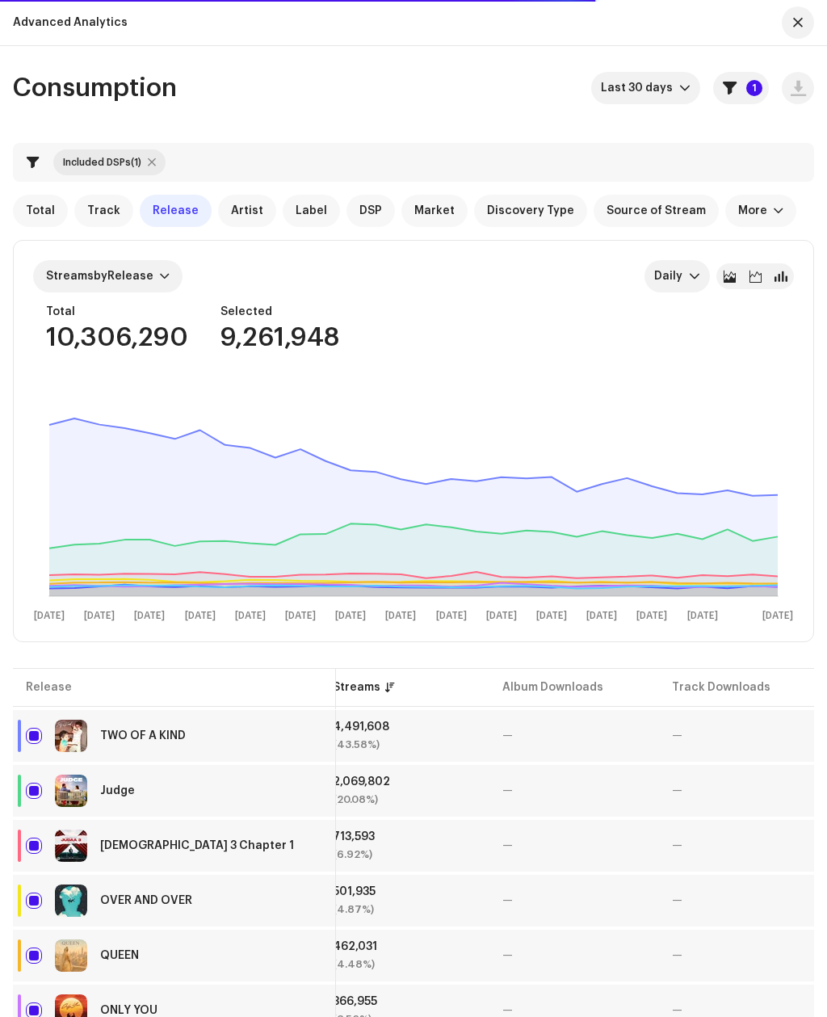
scroll to position [0, 0]
click at [623, 99] on span "Last 30 days" at bounding box center [640, 88] width 78 height 32
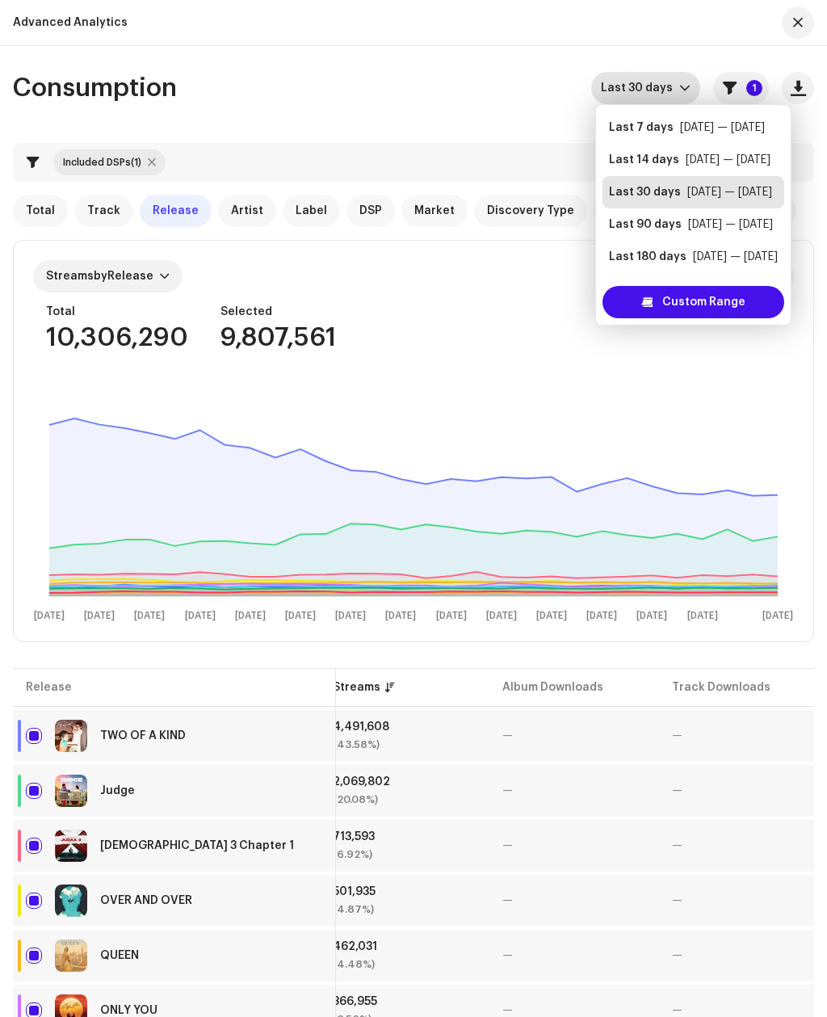
click at [633, 313] on div "Custom Range" at bounding box center [693, 302] width 182 height 32
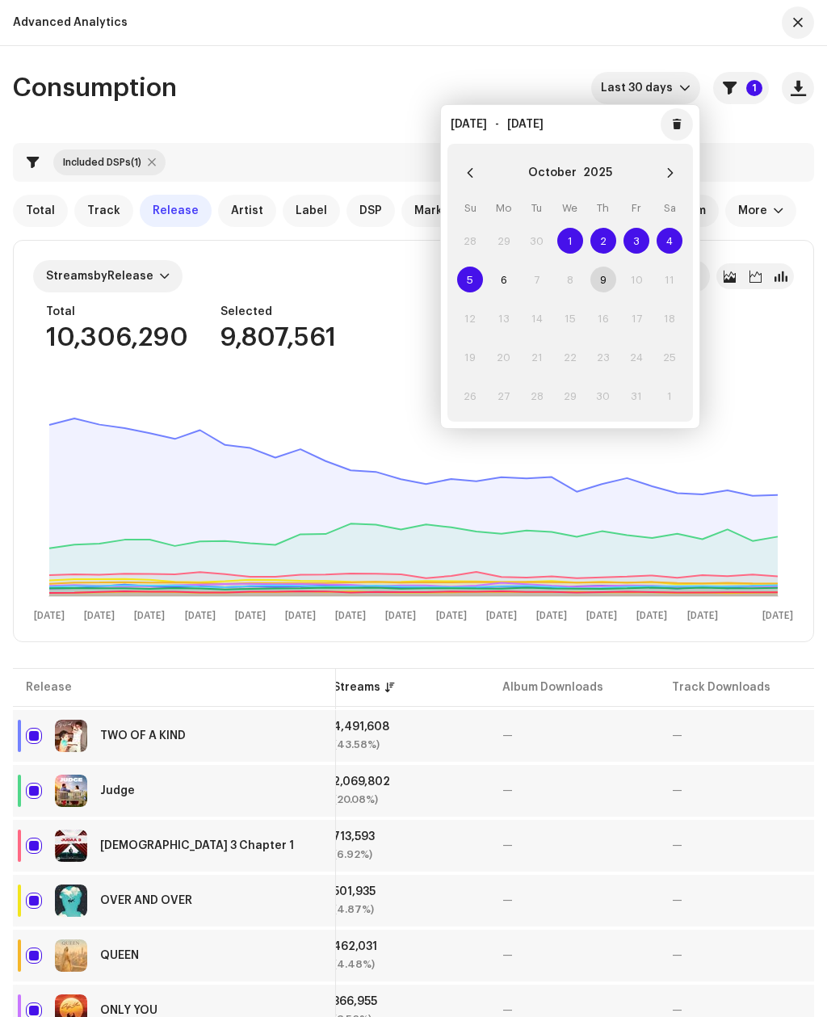
click at [477, 178] on button "Previous Month" at bounding box center [470, 173] width 32 height 32
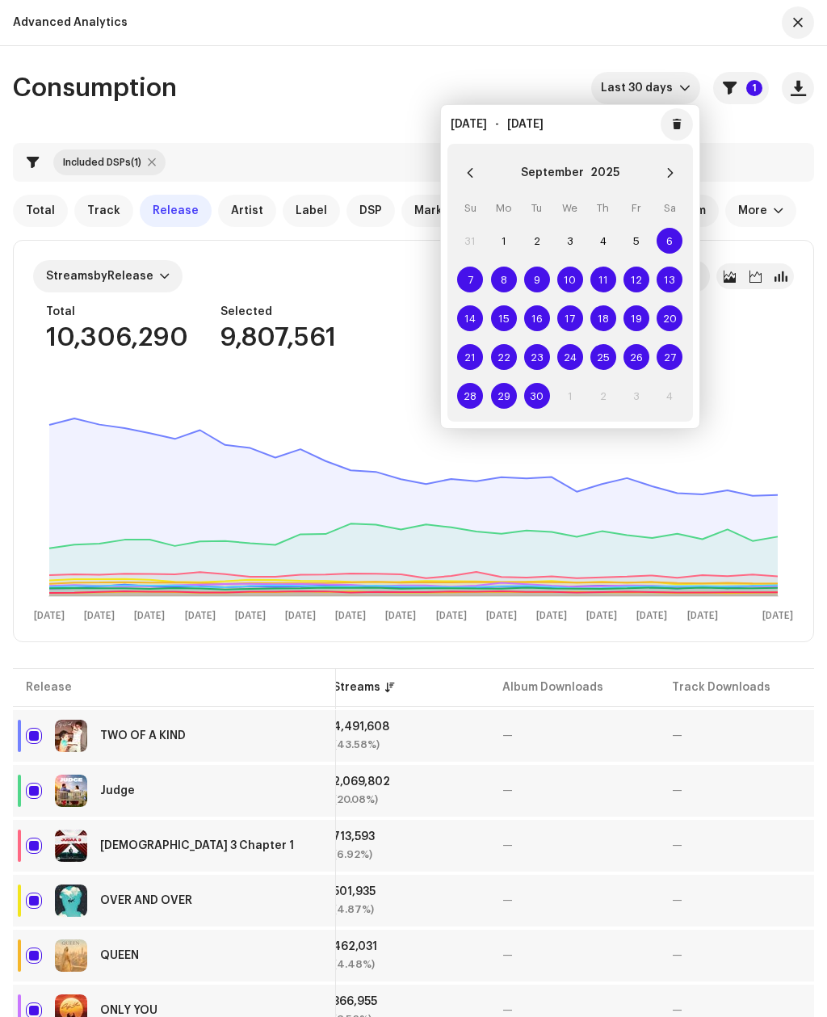
click at [476, 174] on button "Previous Month" at bounding box center [470, 173] width 32 height 32
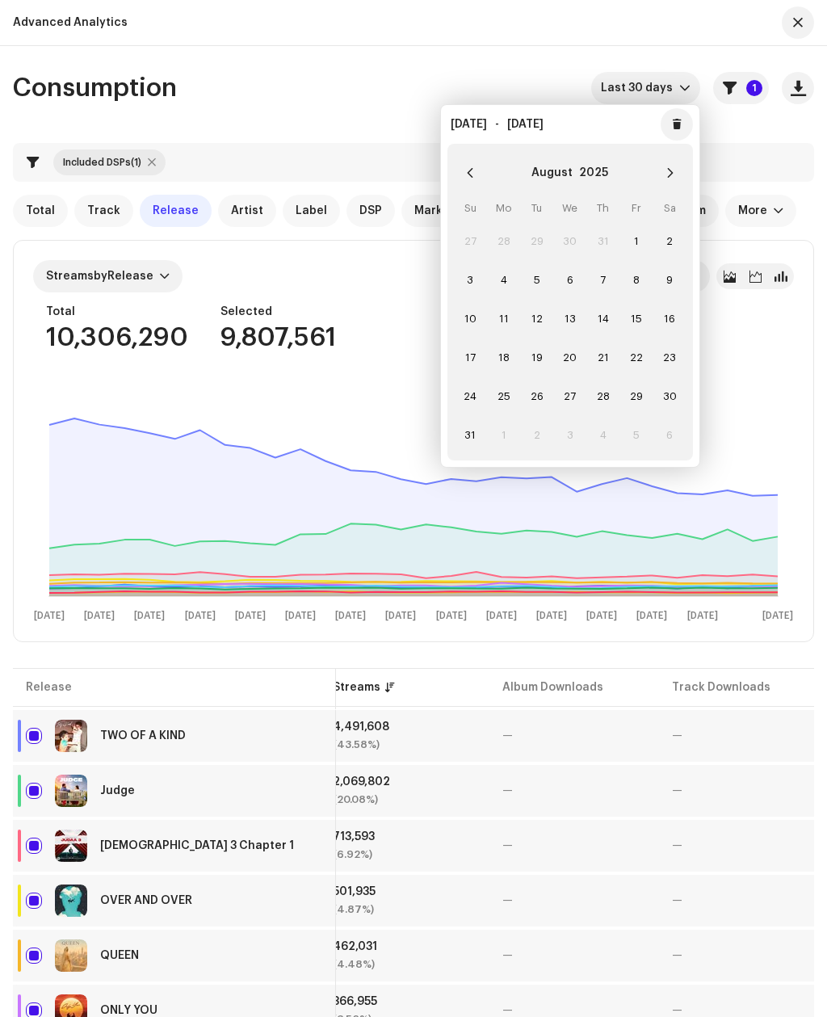
click at [473, 174] on icon "Previous Month" at bounding box center [469, 172] width 11 height 11
click at [476, 178] on button "Previous Month" at bounding box center [470, 173] width 32 height 32
click at [472, 179] on button "Previous Month" at bounding box center [470, 173] width 32 height 32
click at [480, 181] on button "Previous Month" at bounding box center [470, 173] width 32 height 32
click at [460, 167] on button "Previous Month" at bounding box center [470, 173] width 32 height 32
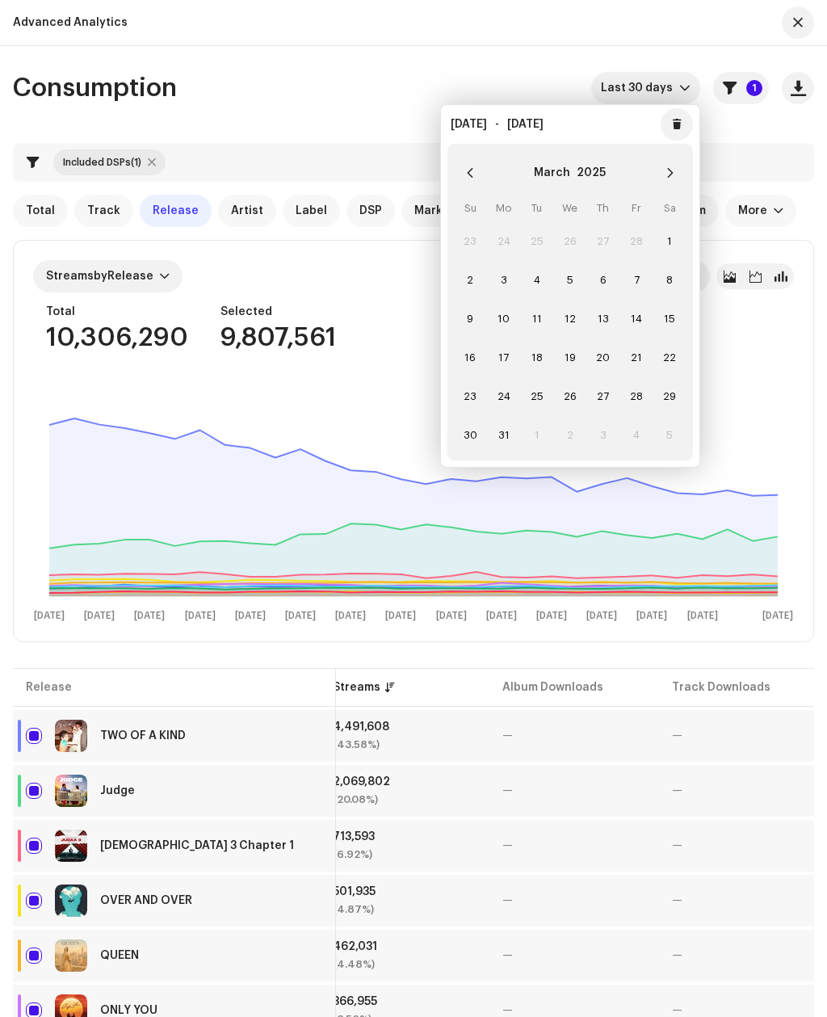
click at [467, 170] on icon "Previous Month" at bounding box center [469, 172] width 11 height 11
click at [468, 182] on button "Previous Month" at bounding box center [470, 173] width 32 height 32
click at [565, 240] on span "1" at bounding box center [570, 241] width 26 height 26
click at [676, 176] on button "Next Month" at bounding box center [670, 173] width 32 height 32
click at [678, 184] on button "Next Month" at bounding box center [670, 173] width 32 height 32
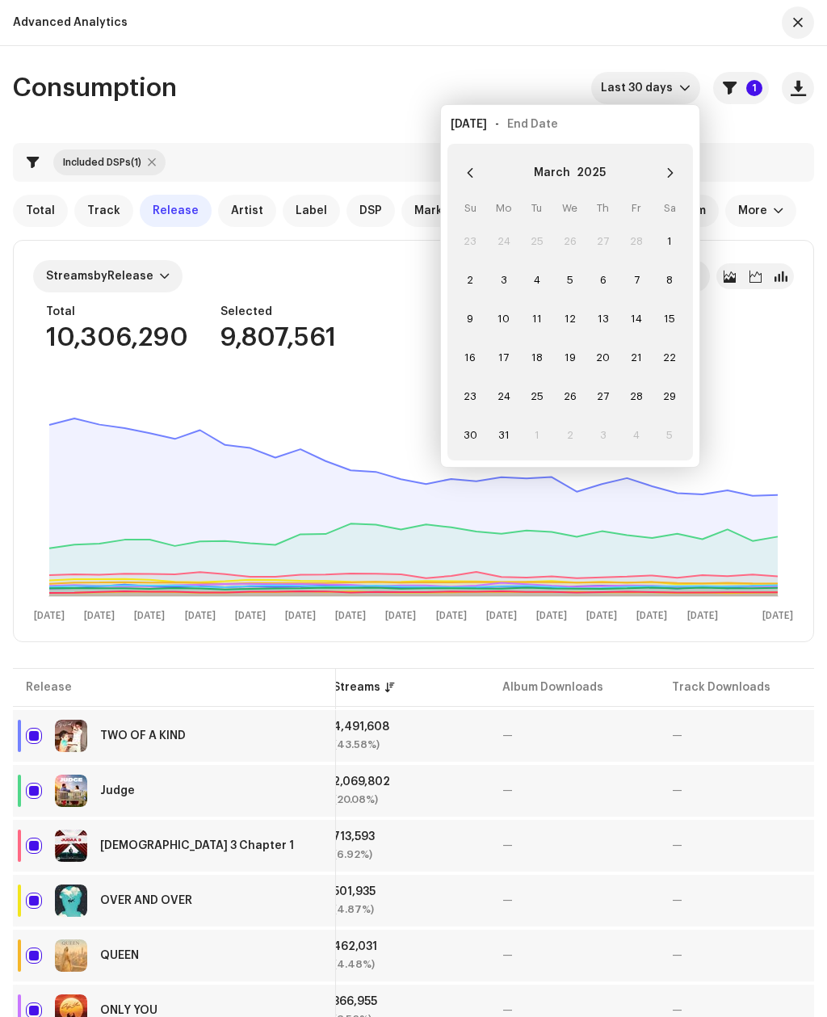
click at [670, 185] on button "Next Month" at bounding box center [670, 173] width 32 height 32
click at [658, 174] on button "Next Month" at bounding box center [670, 173] width 32 height 32
click at [678, 187] on button "Next Month" at bounding box center [670, 173] width 32 height 32
click at [661, 178] on button "Next Month" at bounding box center [670, 173] width 32 height 32
click at [658, 184] on button "Next Month" at bounding box center [670, 173] width 32 height 32
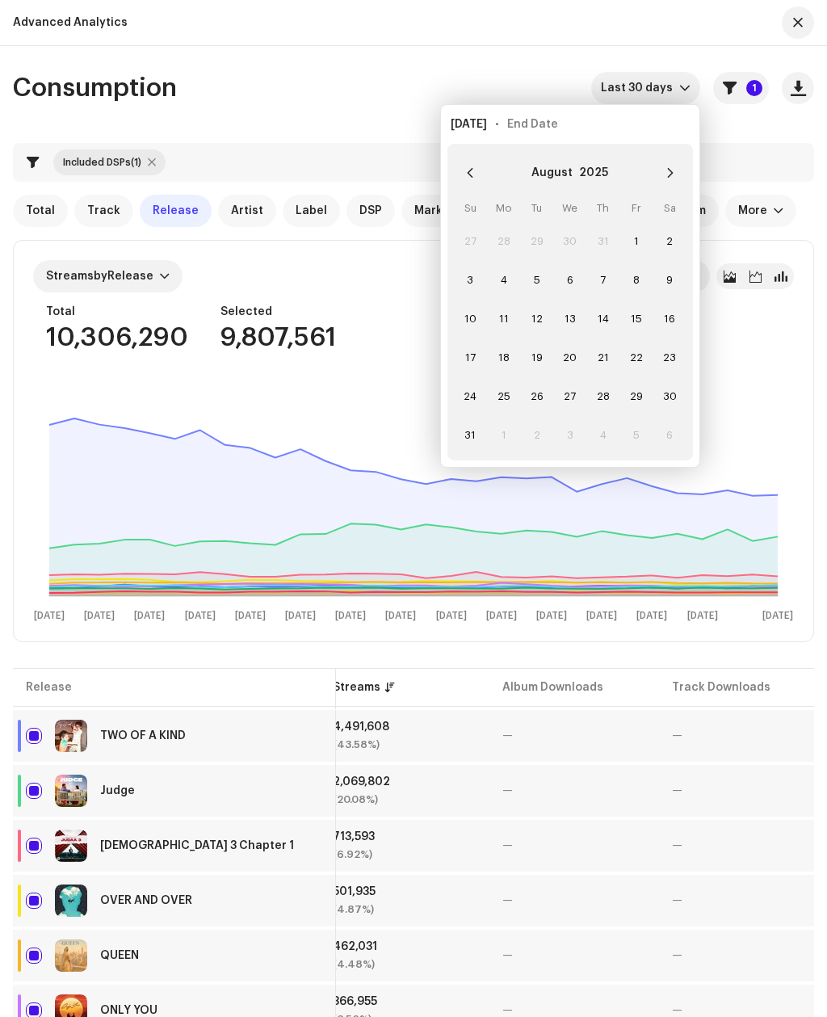
click at [670, 175] on icon "Next Month" at bounding box center [670, 173] width 6 height 10
click at [663, 181] on button "Next Month" at bounding box center [670, 173] width 32 height 32
click at [604, 284] on td "9" at bounding box center [602, 279] width 33 height 39
click at [604, 275] on td "9" at bounding box center [602, 279] width 33 height 39
click at [607, 290] on td "9" at bounding box center [602, 279] width 33 height 39
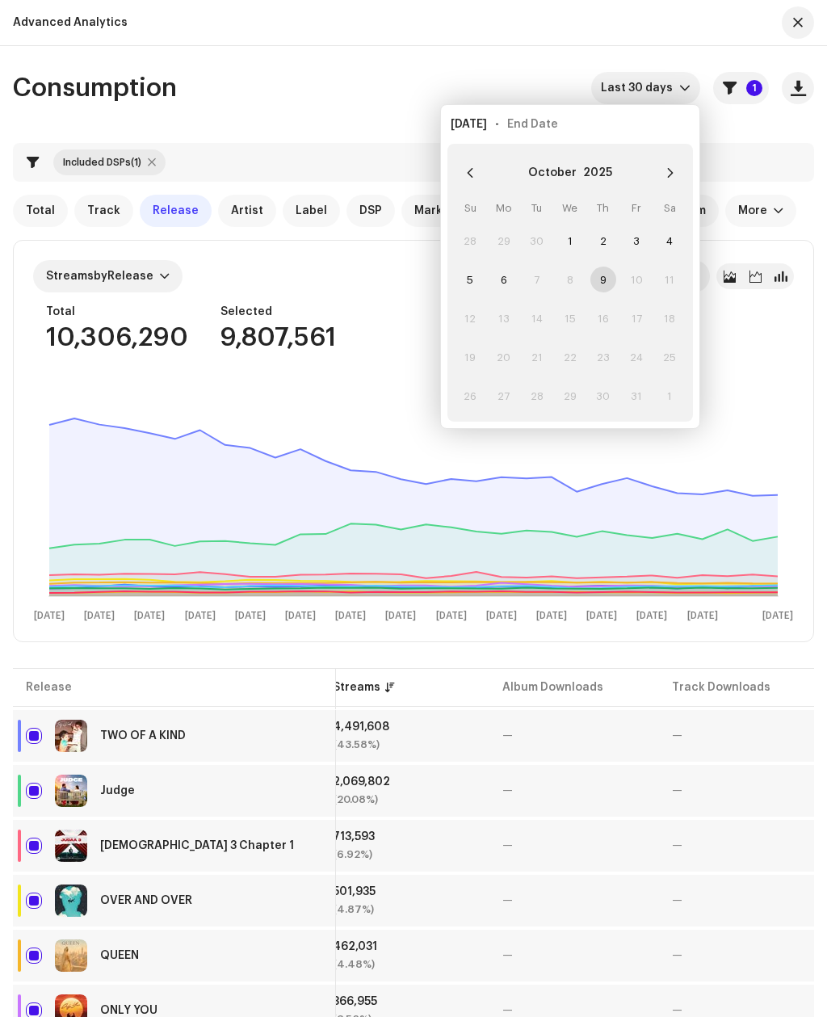
click at [496, 285] on span "6" at bounding box center [504, 280] width 26 height 26
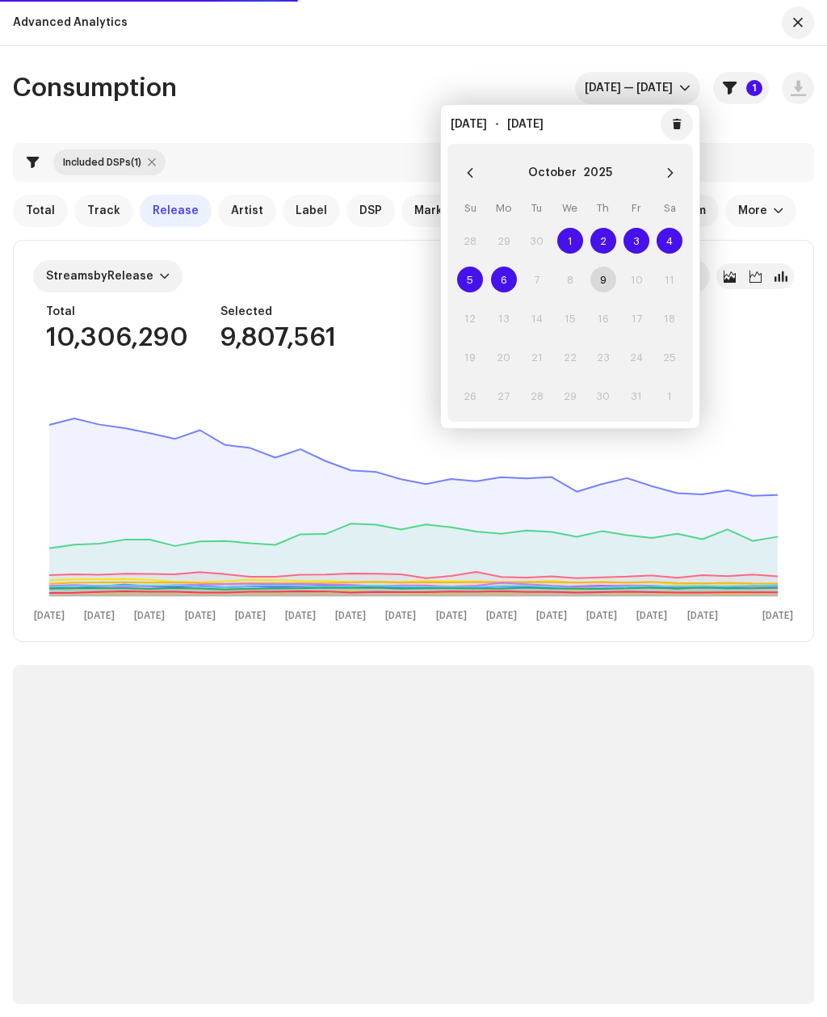
click at [470, 70] on div "Consumption [DATE] — [DATE] 1 Included DSPs (1) Total Track Release Artist Labe…" at bounding box center [413, 531] width 827 height 971
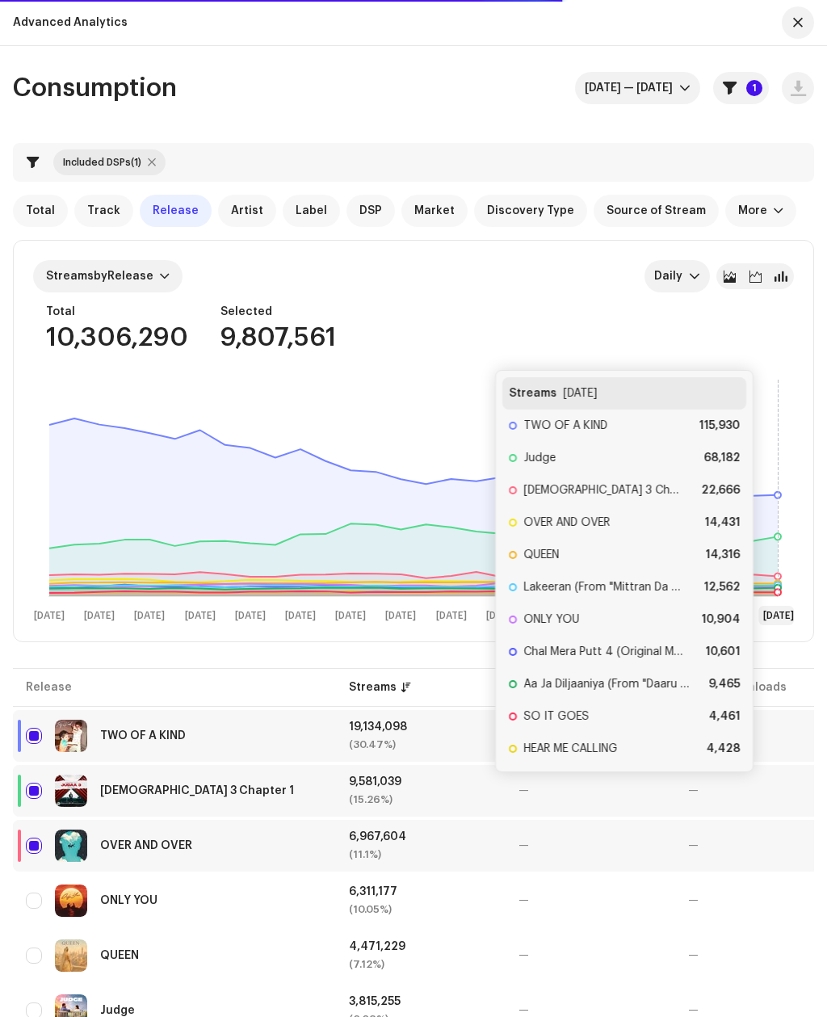
click at [770, 490] on rect at bounding box center [413, 499] width 761 height 258
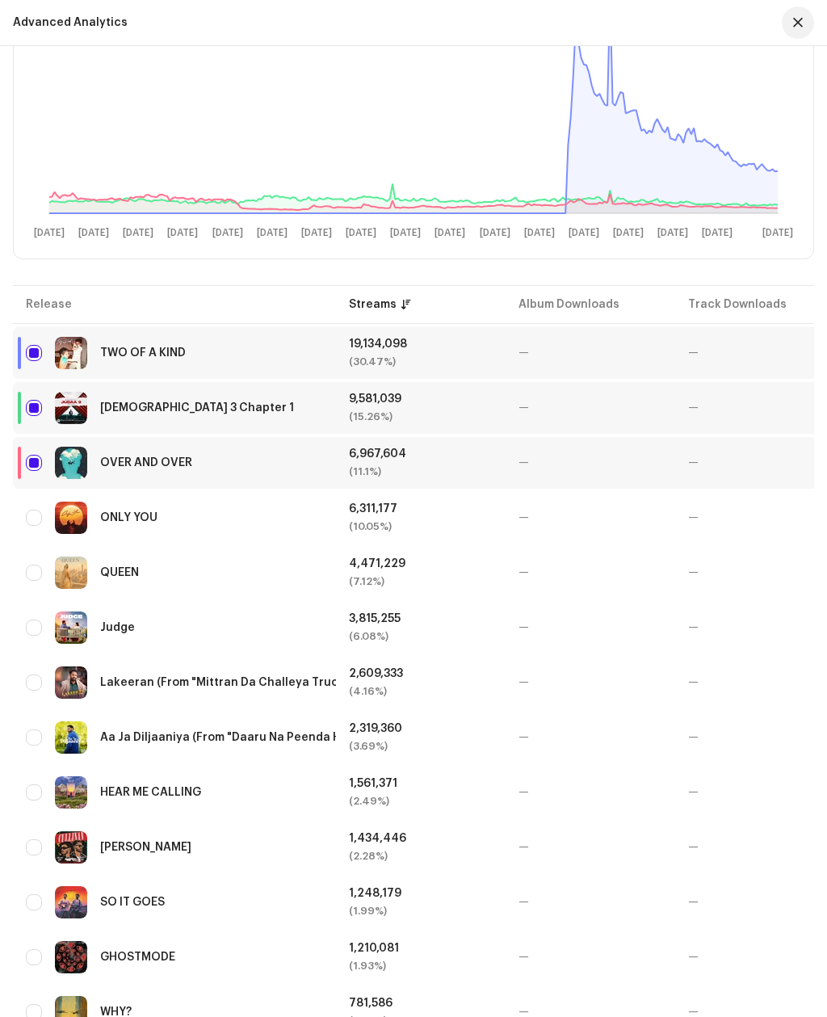
scroll to position [384, 0]
click at [32, 345] on input "checkbox" at bounding box center [34, 352] width 16 height 16
checkbox input "false"
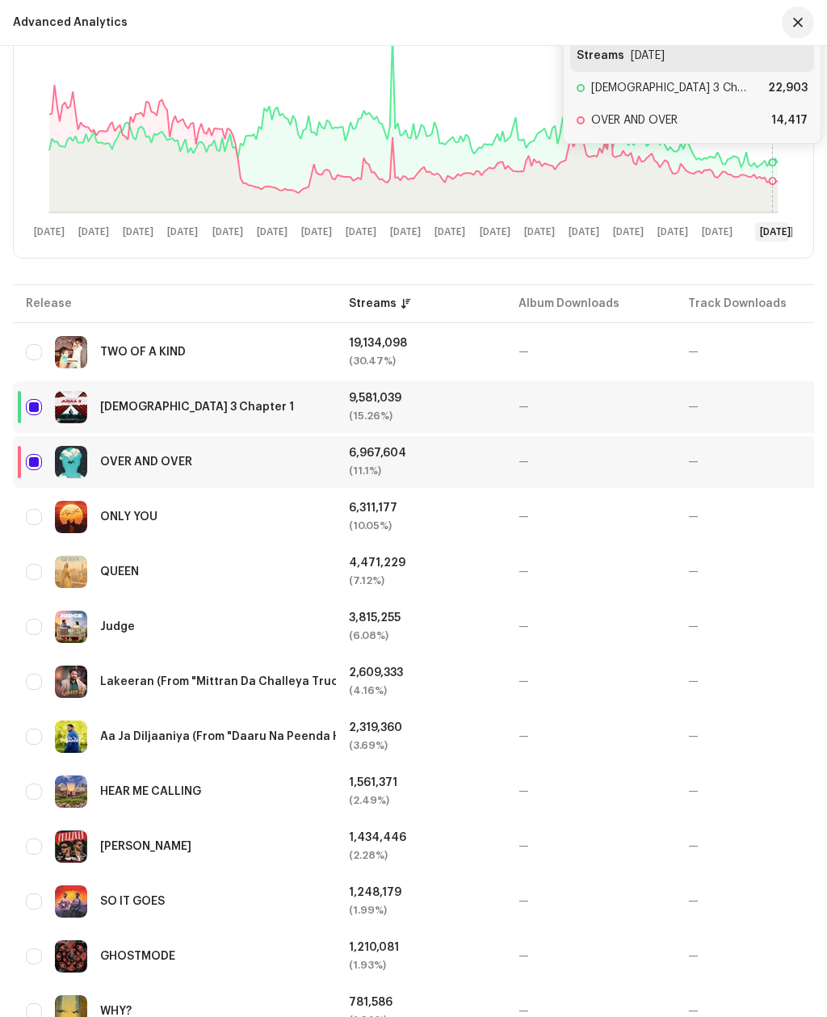
click at [331, 124] on rect at bounding box center [413, 115] width 761 height 258
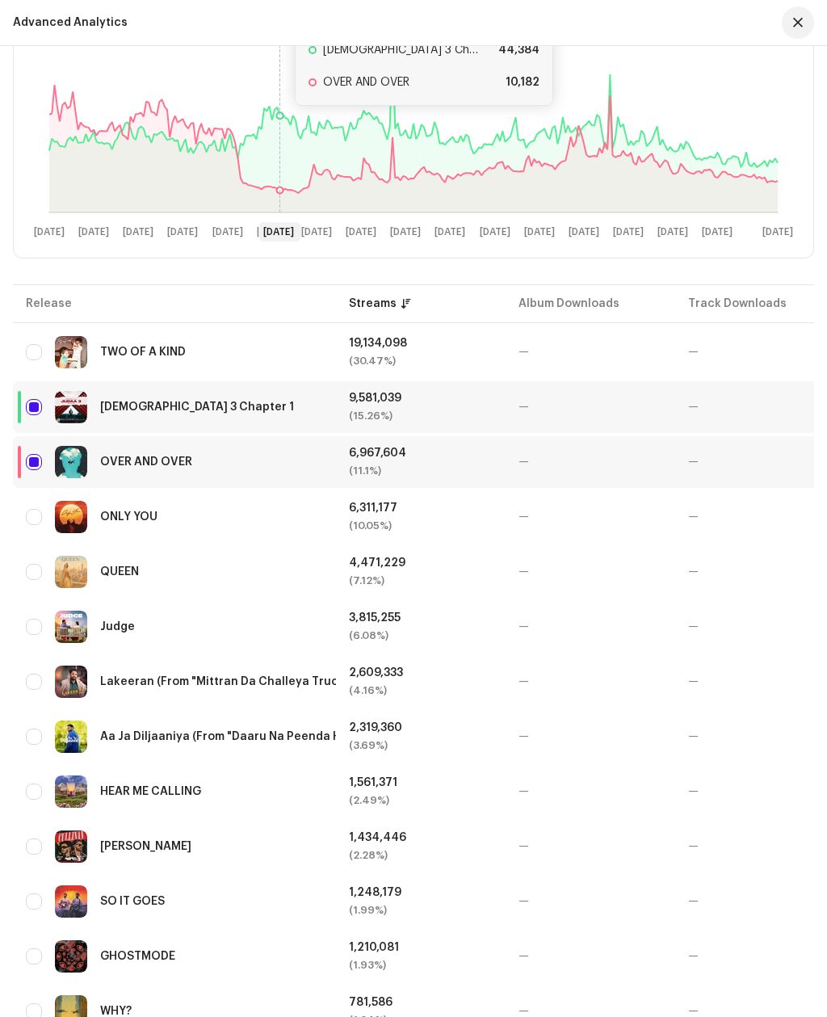
click at [280, 123] on icon at bounding box center [280, 103] width 0 height 218
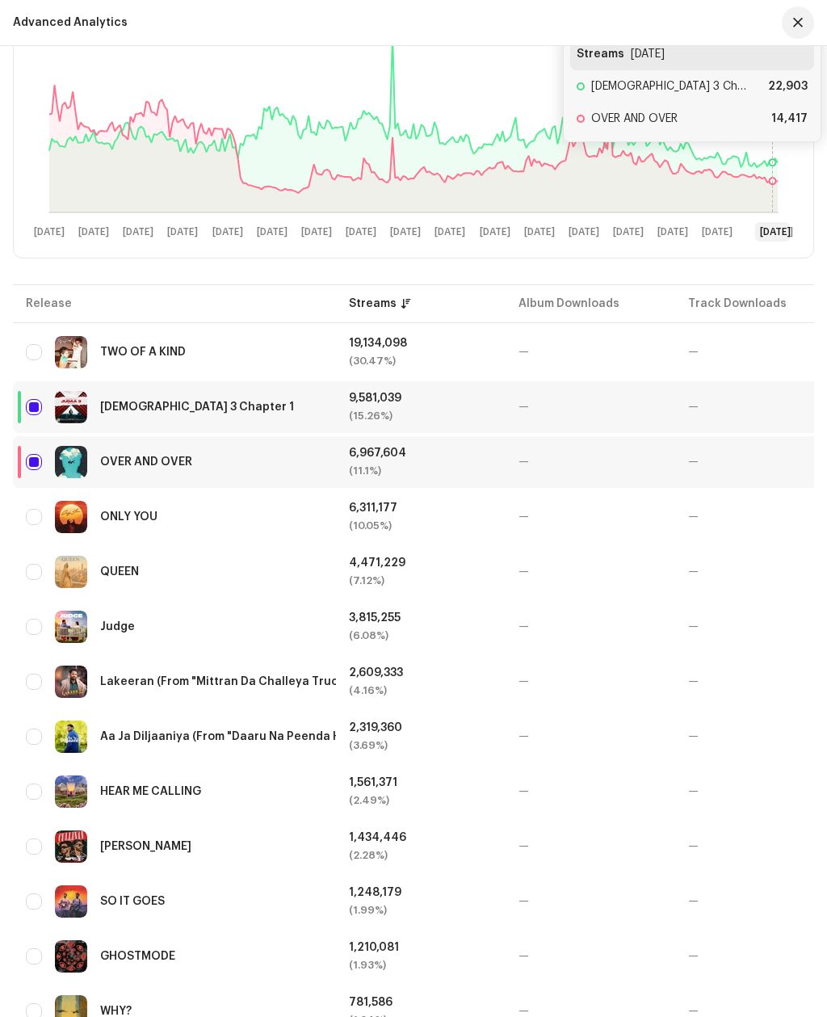
click at [773, 159] on icon at bounding box center [773, 103] width 0 height 218
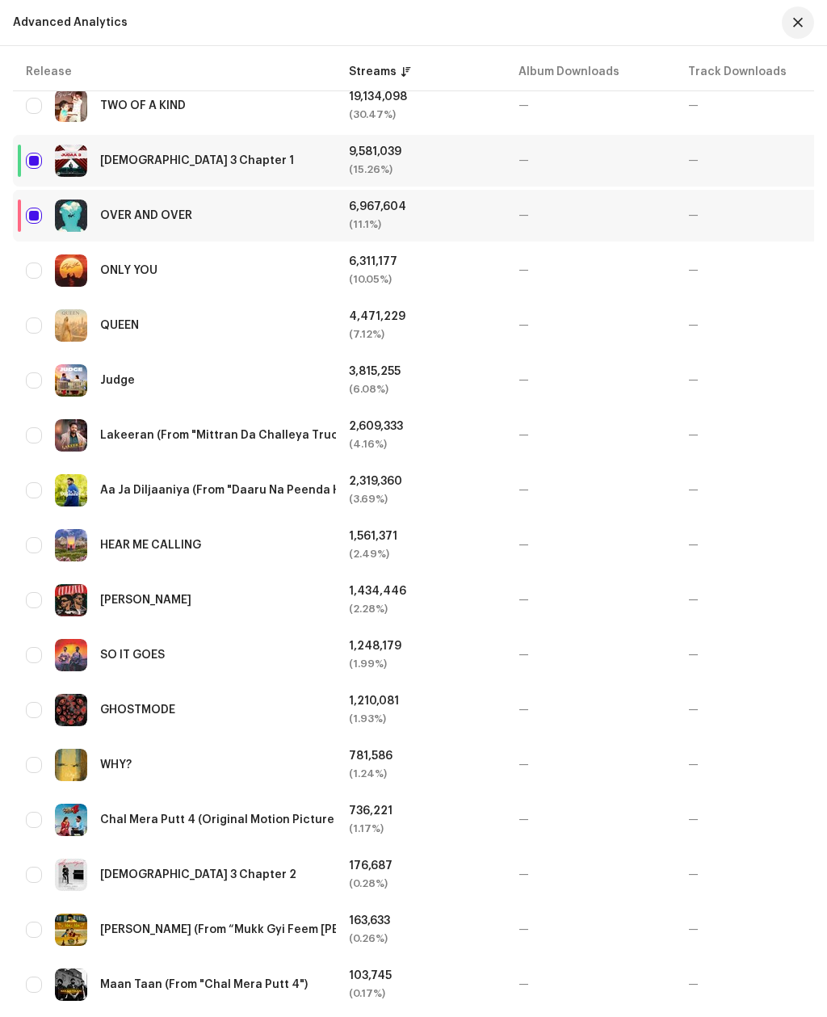
scroll to position [641, 0]
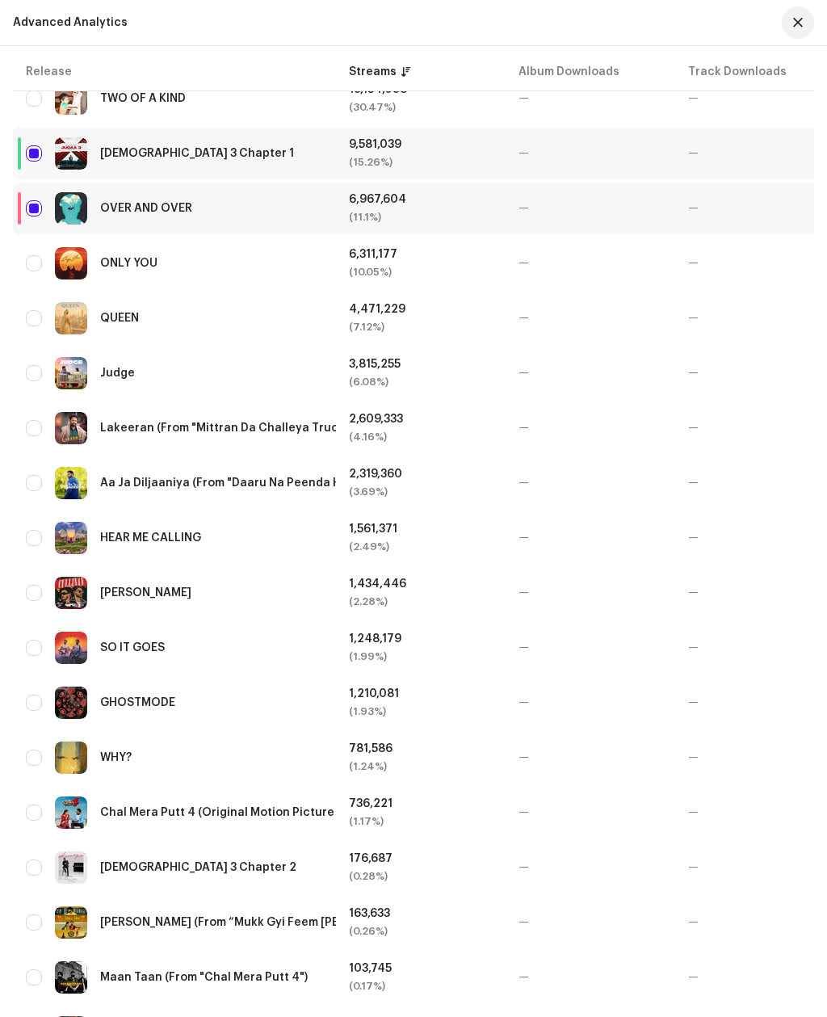
click at [41, 367] on input "Row Unselected" at bounding box center [34, 373] width 16 height 16
checkbox input "true"
click at [40, 422] on input "Row Unselected" at bounding box center [34, 428] width 16 height 16
checkbox input "true"
click at [41, 484] on input "Row Unselected" at bounding box center [34, 483] width 16 height 16
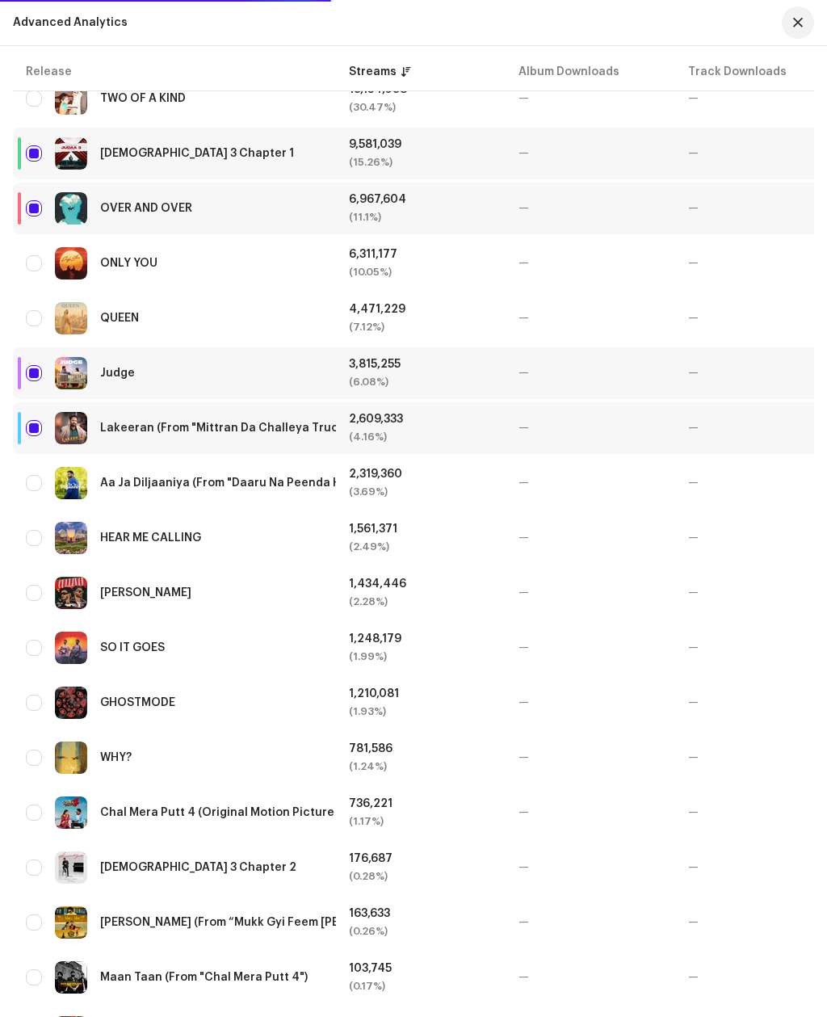
checkbox input "true"
click at [31, 317] on input "Row Unselected" at bounding box center [34, 318] width 16 height 16
checkbox input "true"
click at [36, 266] on input "Row Unselected" at bounding box center [34, 263] width 16 height 16
checkbox input "true"
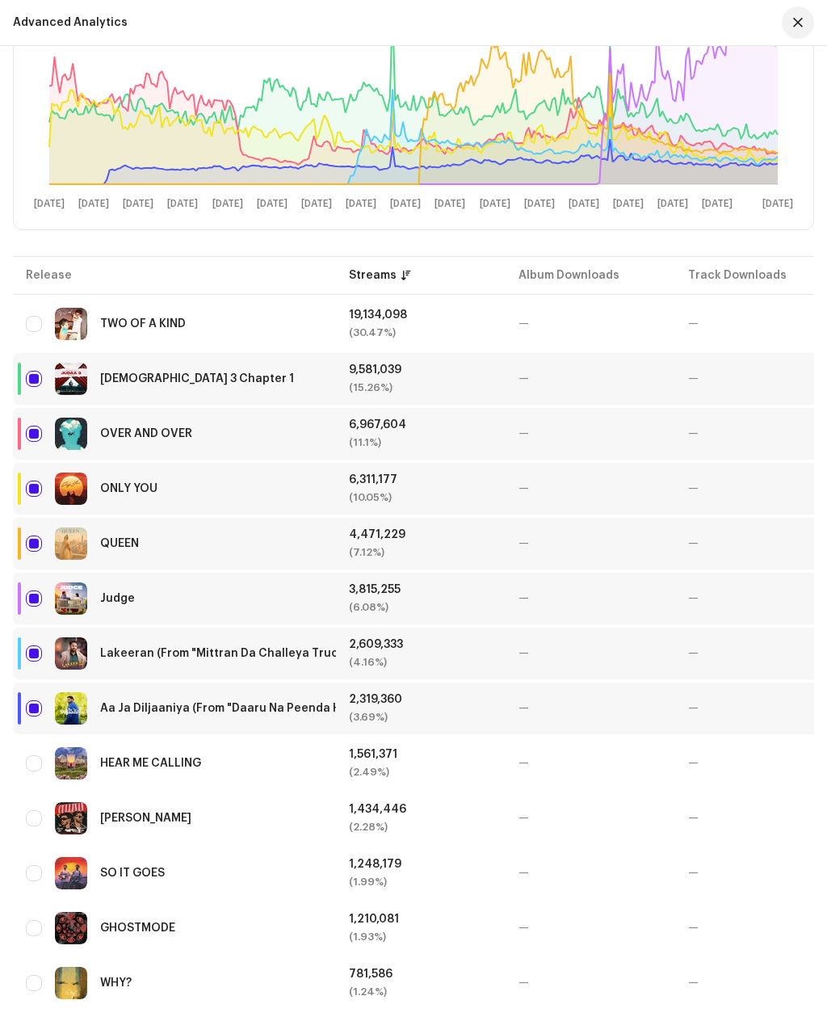
scroll to position [413, 0]
click at [29, 879] on input "Row Unselected" at bounding box center [34, 872] width 16 height 16
checkbox input "true"
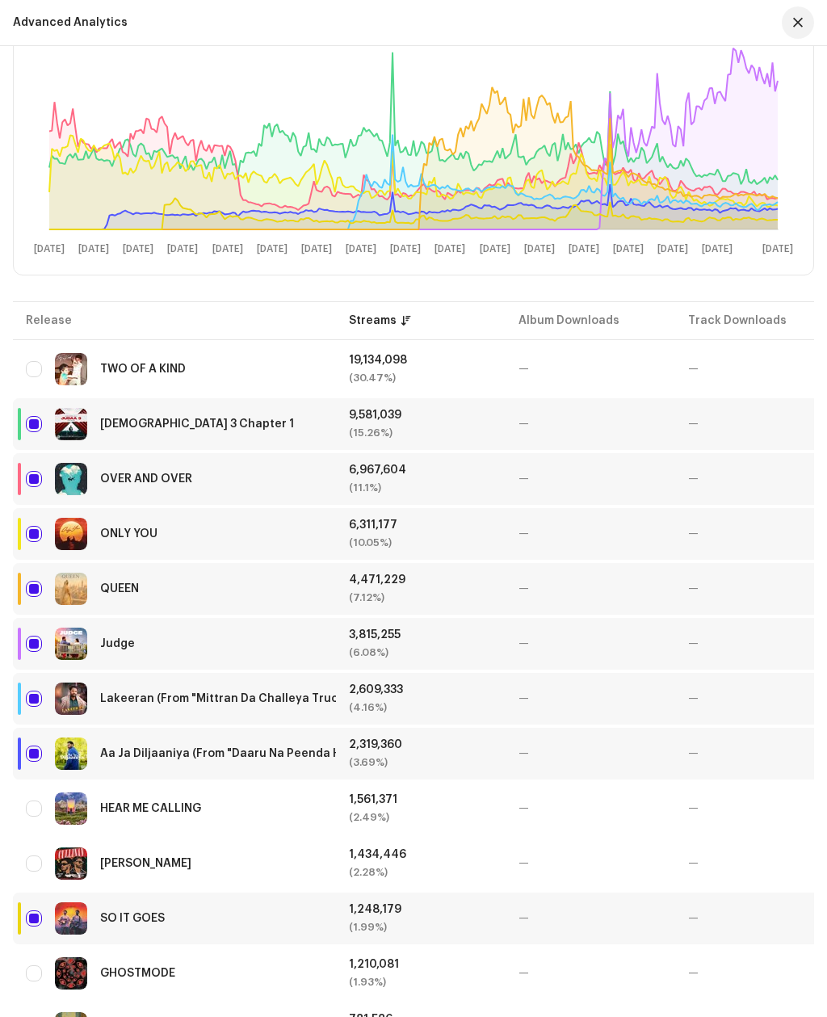
scroll to position [368, 0]
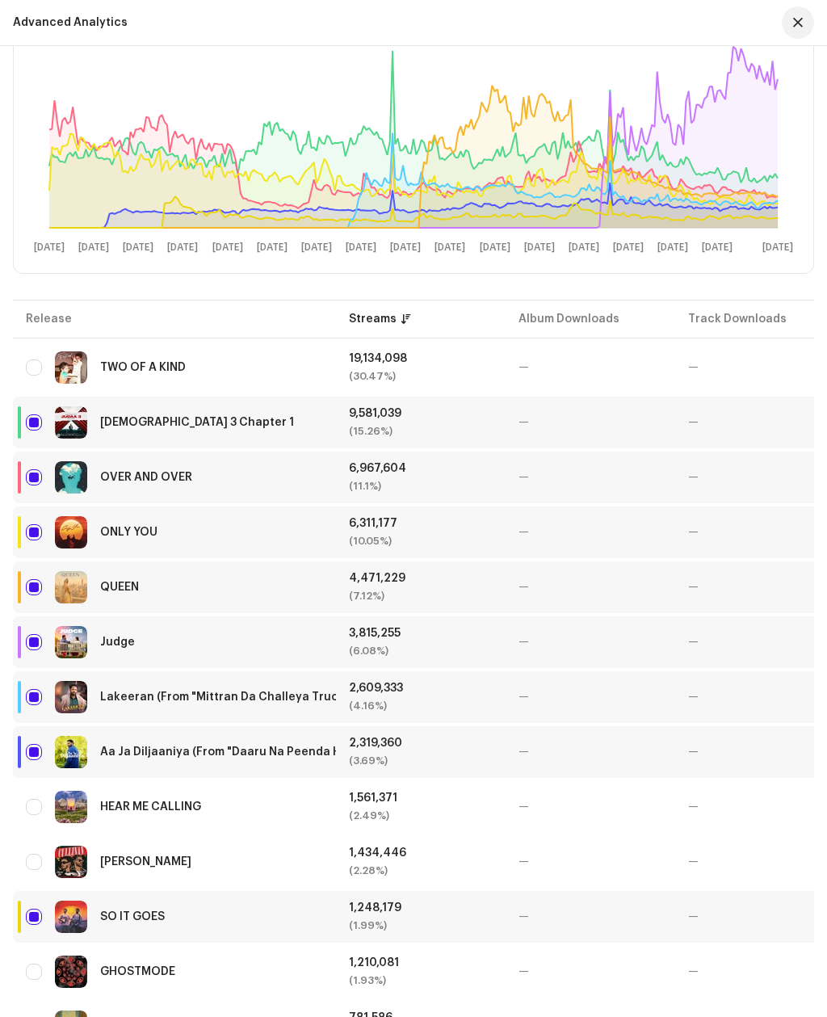
click at [35, 587] on input "Row Selected" at bounding box center [34, 587] width 16 height 16
checkbox input "false"
click at [40, 685] on div "Lakeeran (From "Mittran Da Challeya Truck Ni")" at bounding box center [174, 697] width 297 height 32
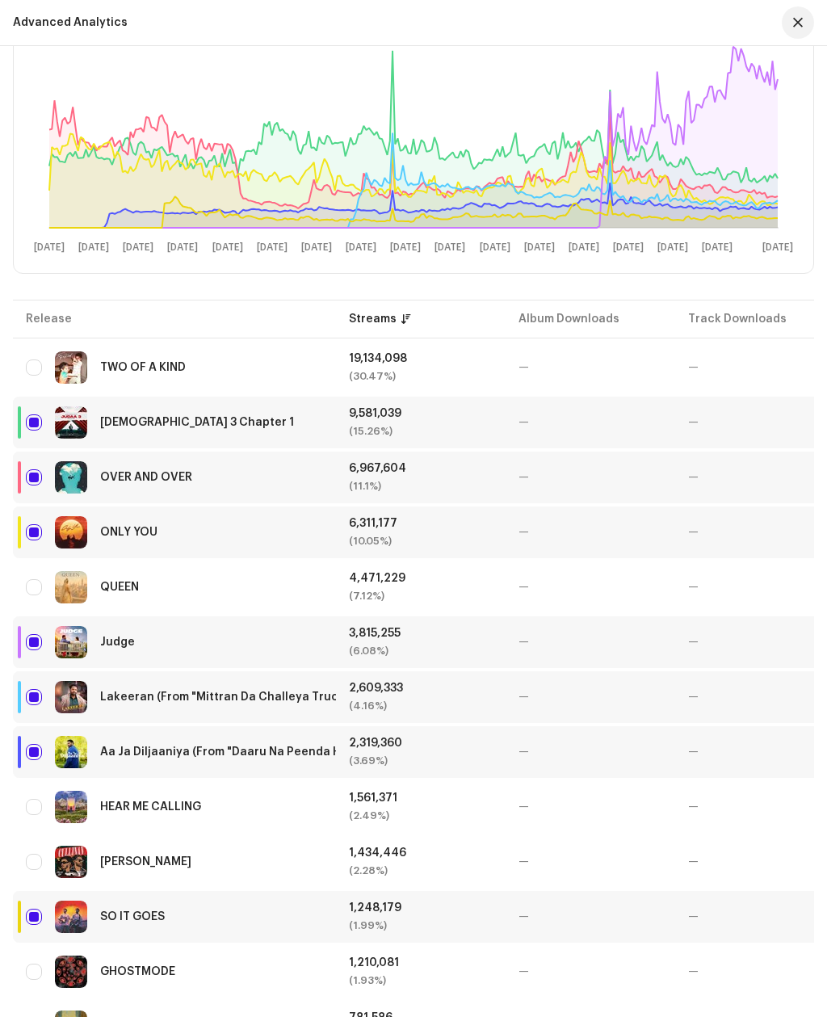
click at [33, 700] on input "Row Selected" at bounding box center [34, 697] width 16 height 16
checkbox input "false"
click at [29, 749] on input "Row Selected" at bounding box center [34, 752] width 16 height 16
checkbox input "false"
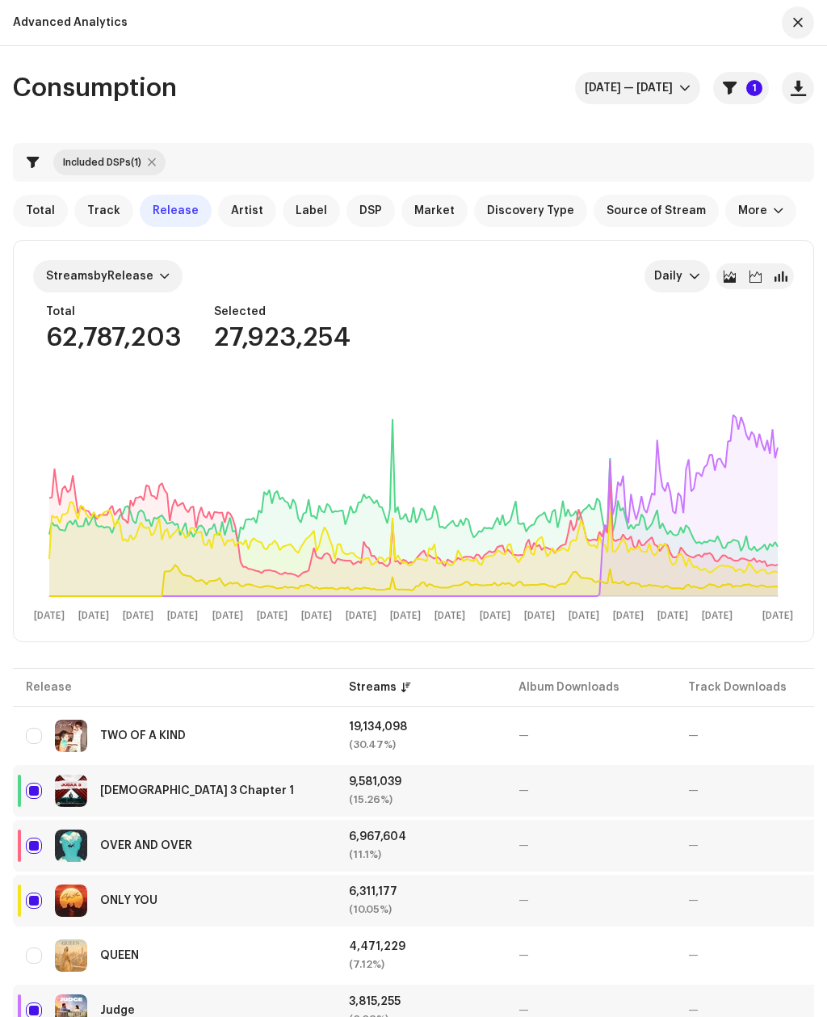
scroll to position [0, 0]
click at [36, 251] on div "Streams by Release Daily Total 62,787,203 Selected 27,923,254 [DATE] [DATE] Feb…" at bounding box center [414, 441] width 800 height 401
